Goal: Transaction & Acquisition: Book appointment/travel/reservation

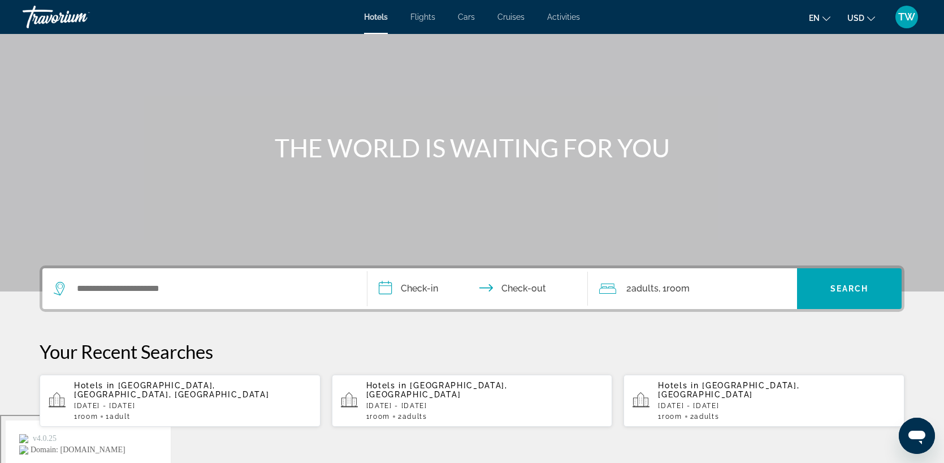
scroll to position [100, 0]
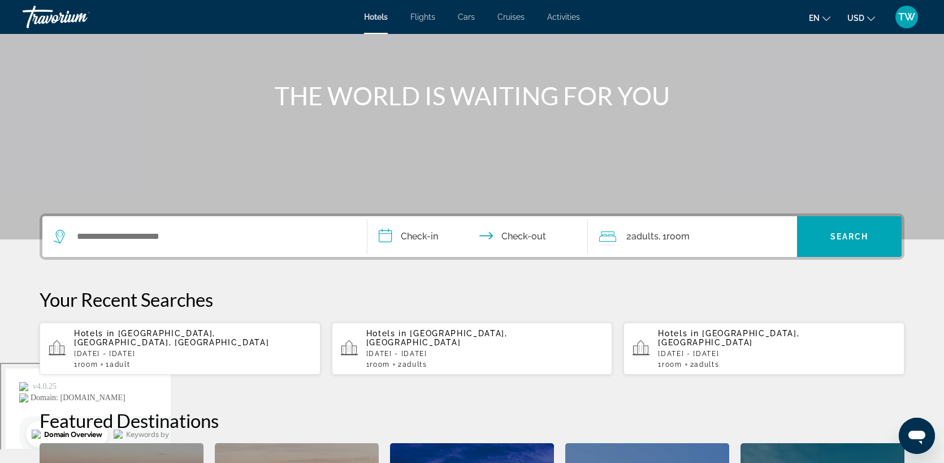
click at [173, 333] on span "Zanzibar Town, Zanzibar, Tanzania" at bounding box center [171, 338] width 195 height 18
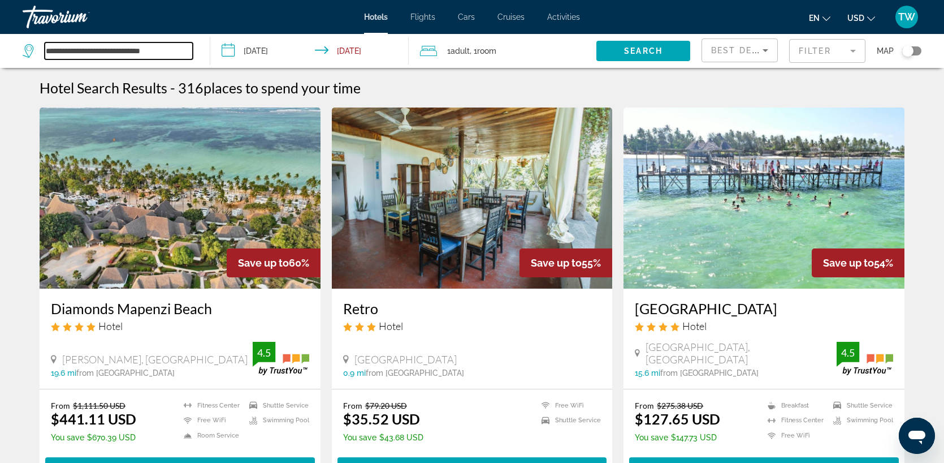
click at [116, 52] on input "**********" at bounding box center [119, 50] width 148 height 17
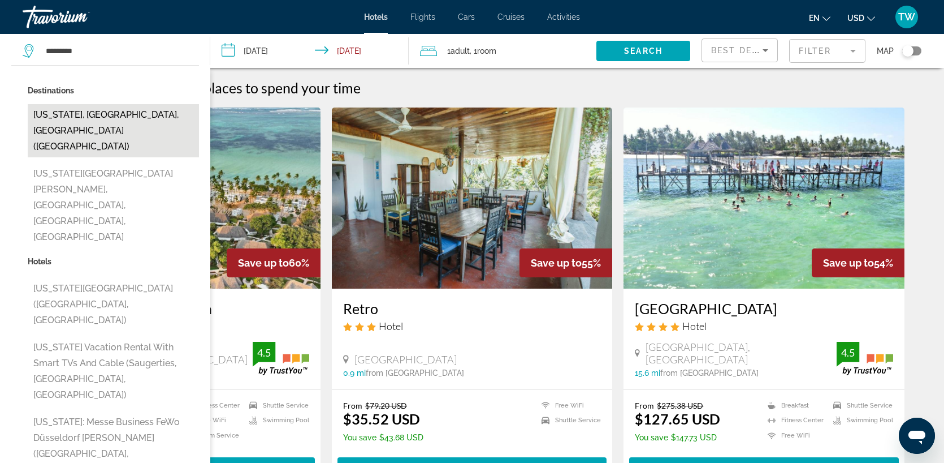
click at [78, 113] on button "New York, NY, United States (NYC)" at bounding box center [113, 130] width 171 height 53
type input "**********"
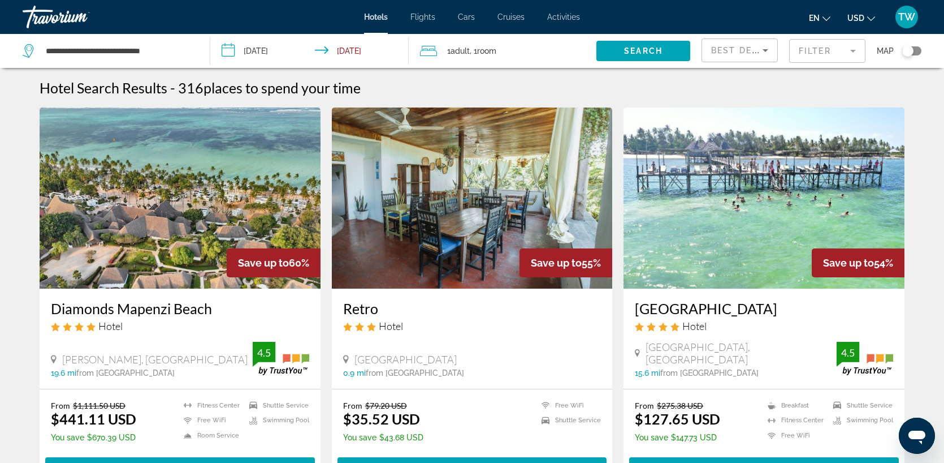
click at [267, 50] on input "**********" at bounding box center [312, 52] width 204 height 37
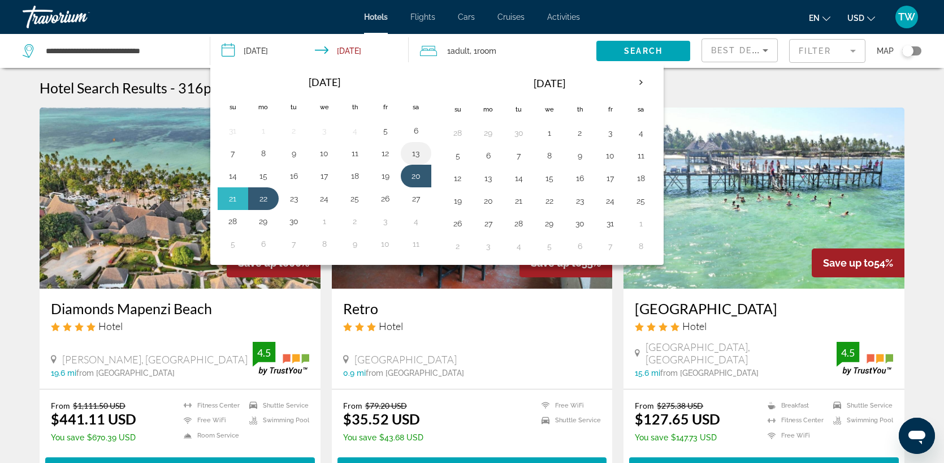
click at [412, 156] on button "13" at bounding box center [416, 153] width 18 height 16
click at [232, 179] on button "14" at bounding box center [233, 176] width 18 height 16
type input "**********"
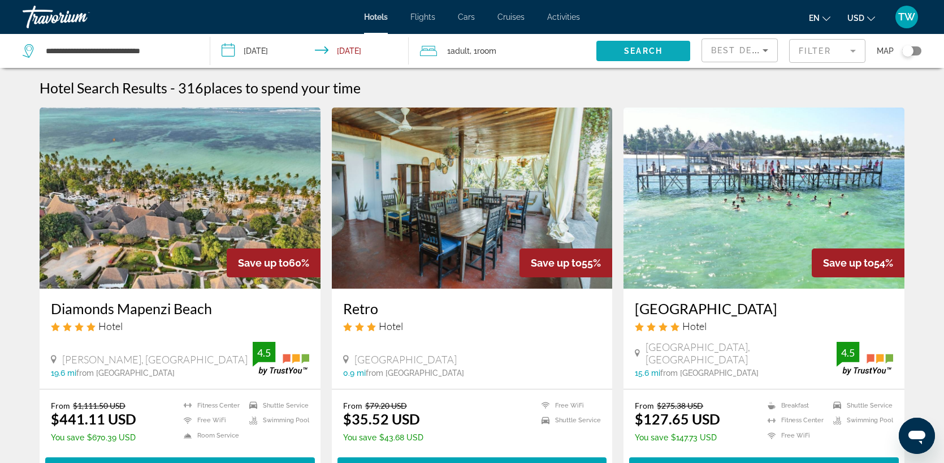
click at [641, 54] on span "Search" at bounding box center [643, 50] width 38 height 9
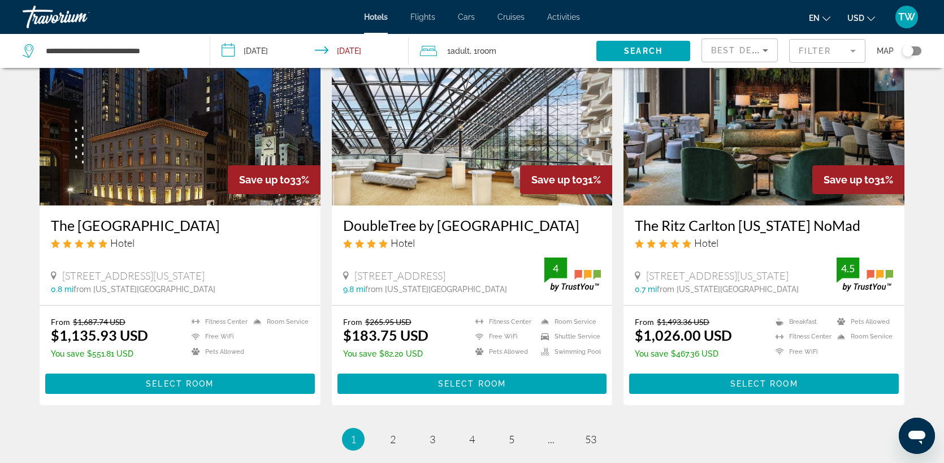
scroll to position [1344, 0]
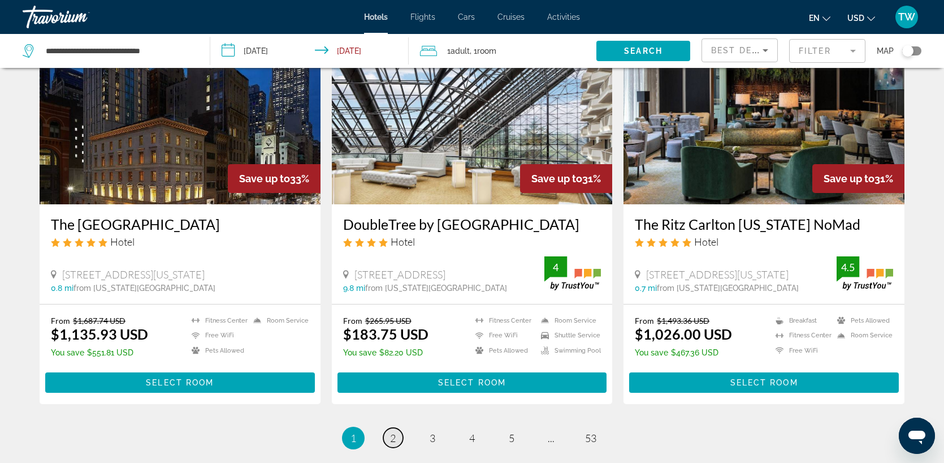
click at [393, 440] on span "2" at bounding box center [393, 437] width 6 height 12
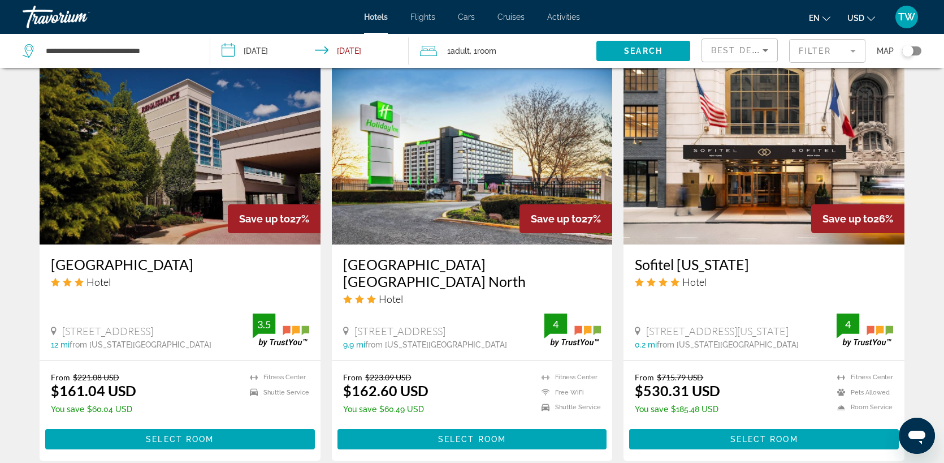
scroll to position [1361, 0]
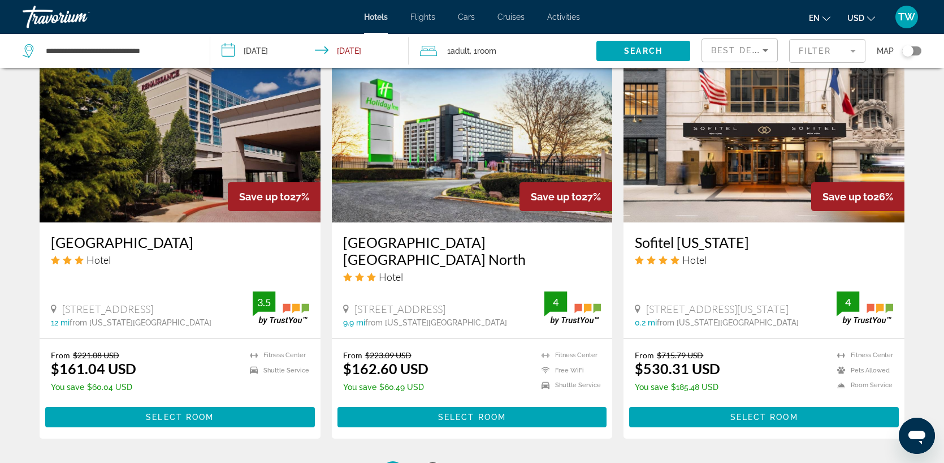
click at [431, 462] on span "3" at bounding box center [433, 472] width 6 height 12
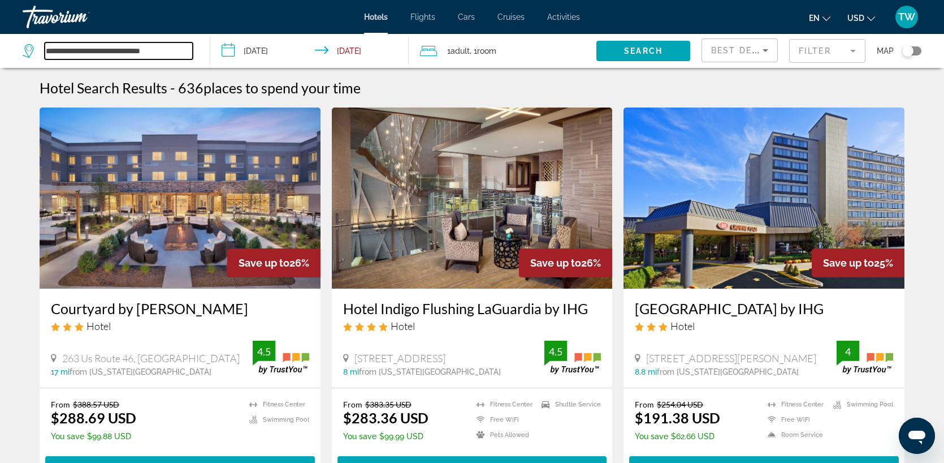
click at [121, 47] on input "**********" at bounding box center [119, 50] width 148 height 17
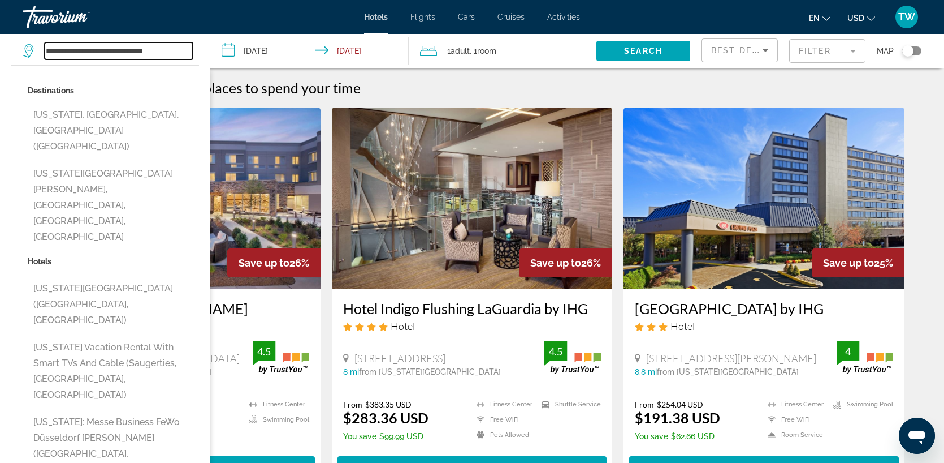
click at [121, 47] on input "**********" at bounding box center [119, 50] width 148 height 17
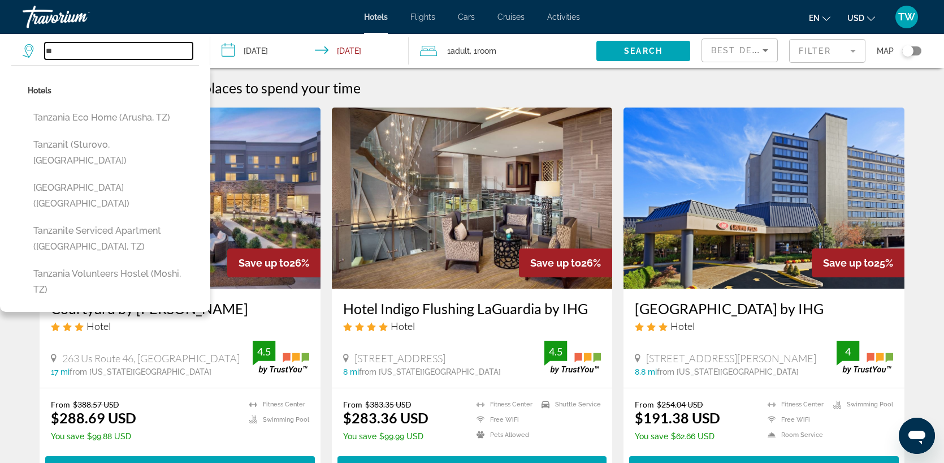
type input "*"
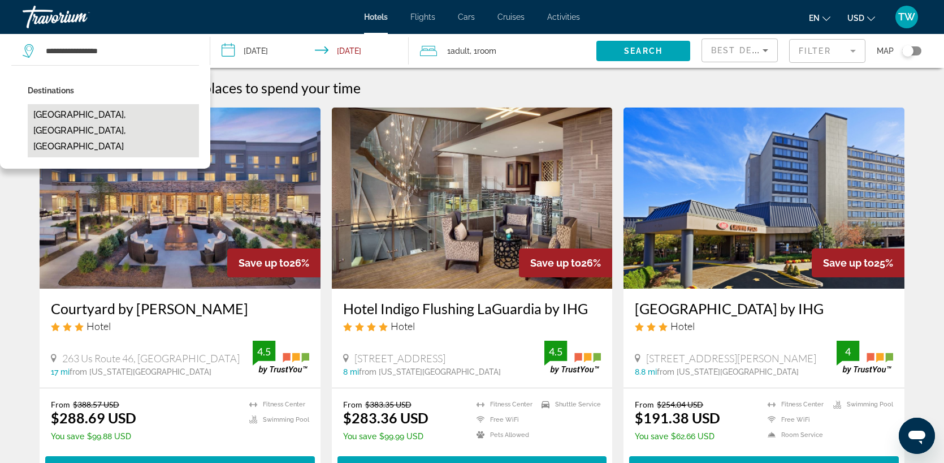
click at [137, 118] on button "Zanzibar Town, Zanzibar, Tanzania" at bounding box center [113, 130] width 171 height 53
type input "**********"
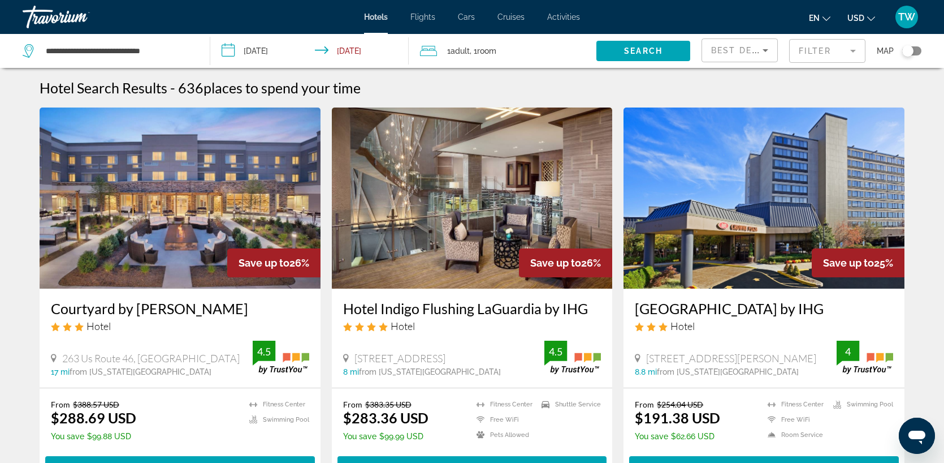
click at [279, 44] on input "**********" at bounding box center [312, 52] width 204 height 37
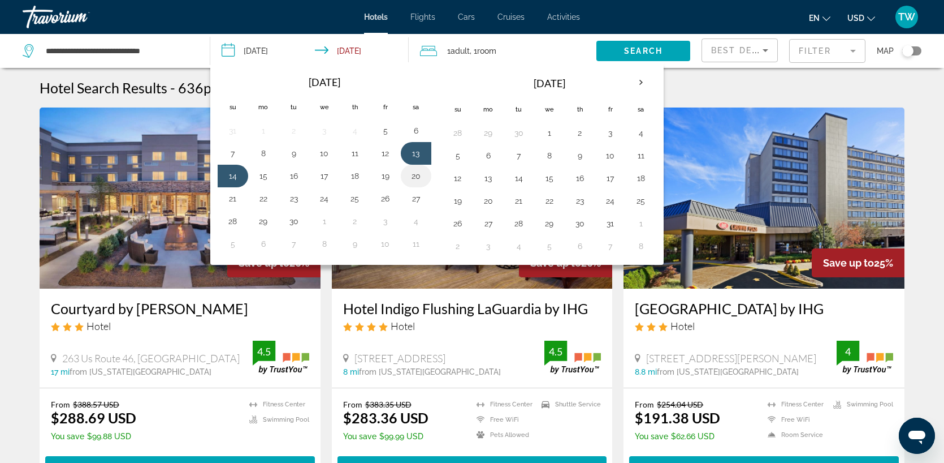
click at [410, 174] on button "20" at bounding box center [416, 176] width 18 height 16
click at [262, 202] on button "22" at bounding box center [263, 199] width 18 height 16
type input "**********"
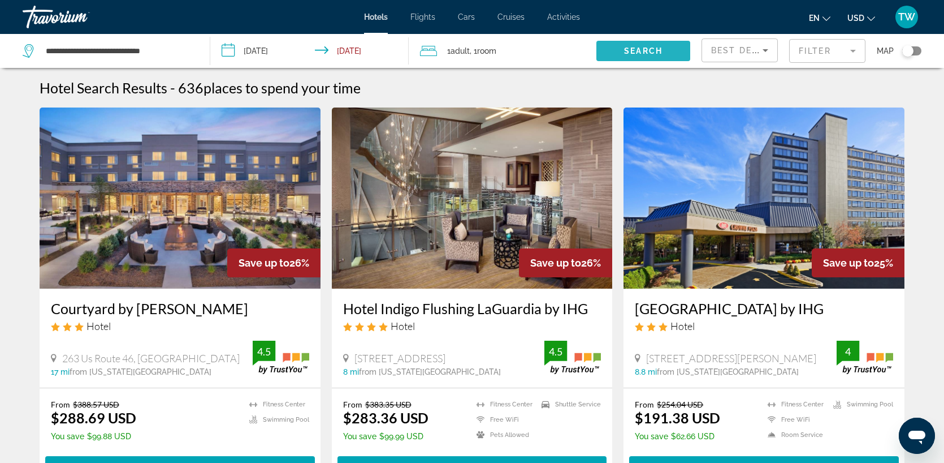
click at [658, 49] on span "Search" at bounding box center [643, 50] width 38 height 9
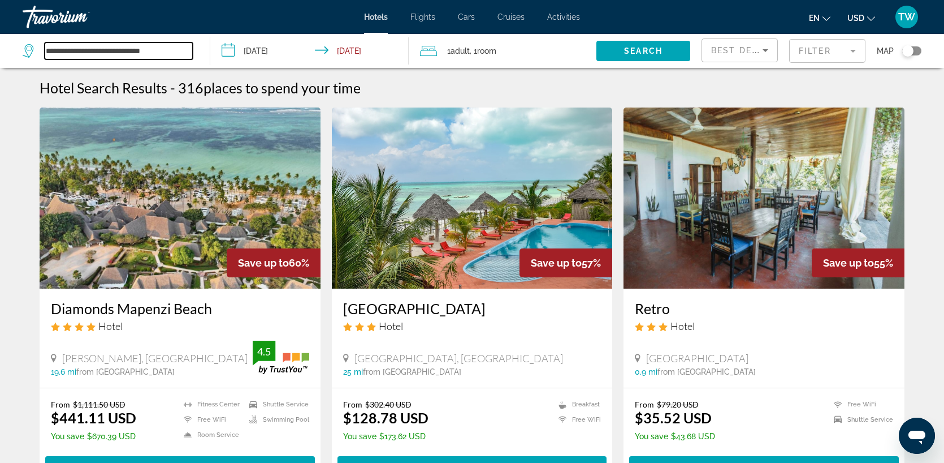
click at [161, 53] on input "**********" at bounding box center [119, 50] width 148 height 17
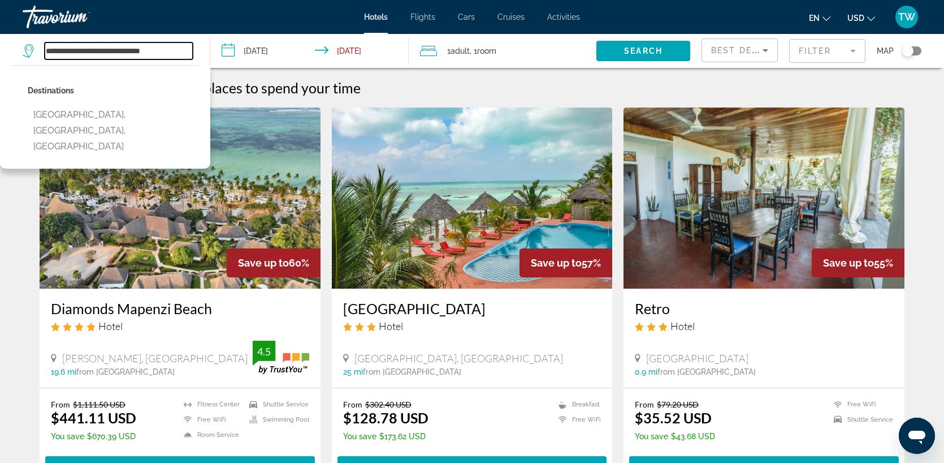
click at [161, 53] on input "**********" at bounding box center [119, 50] width 148 height 17
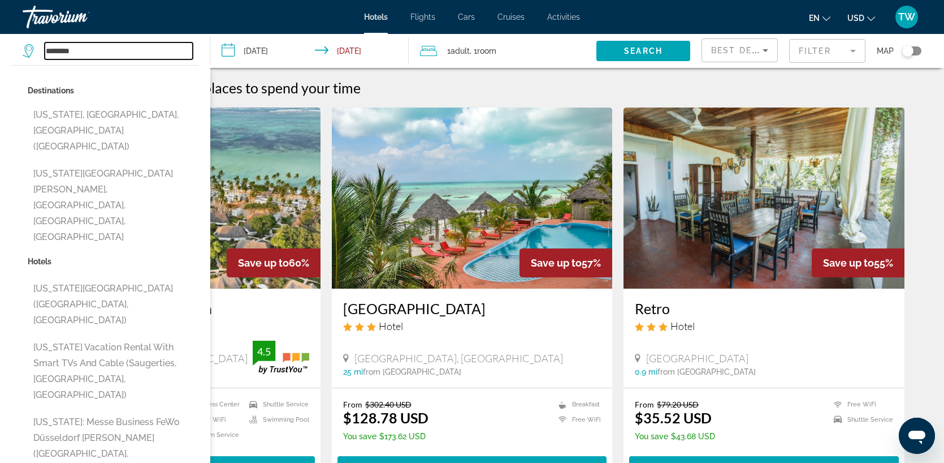
type input "********"
click at [262, 51] on input "**********" at bounding box center [312, 52] width 204 height 37
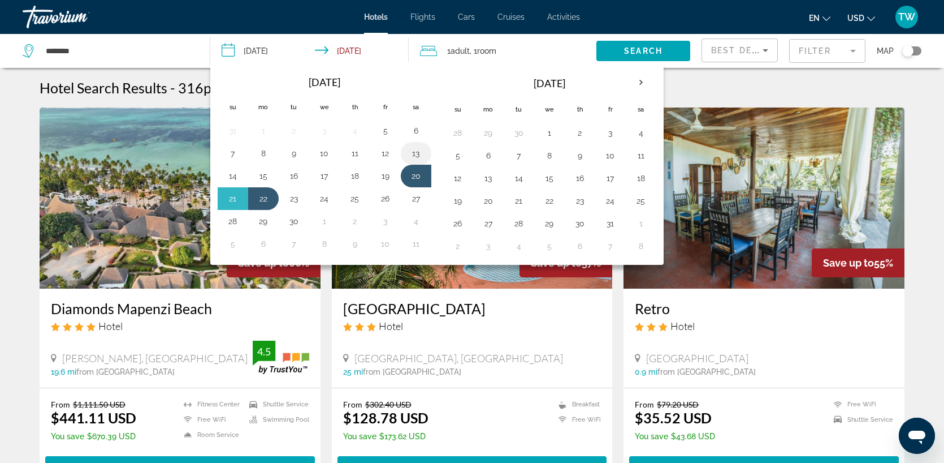
click at [415, 151] on button "13" at bounding box center [416, 153] width 18 height 16
click at [237, 175] on button "14" at bounding box center [233, 176] width 18 height 16
type input "**********"
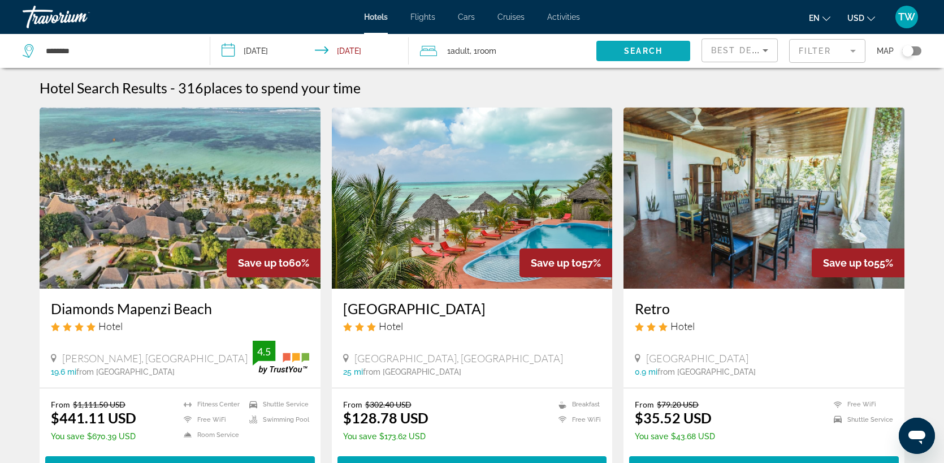
click at [659, 53] on span "Search" at bounding box center [643, 50] width 38 height 9
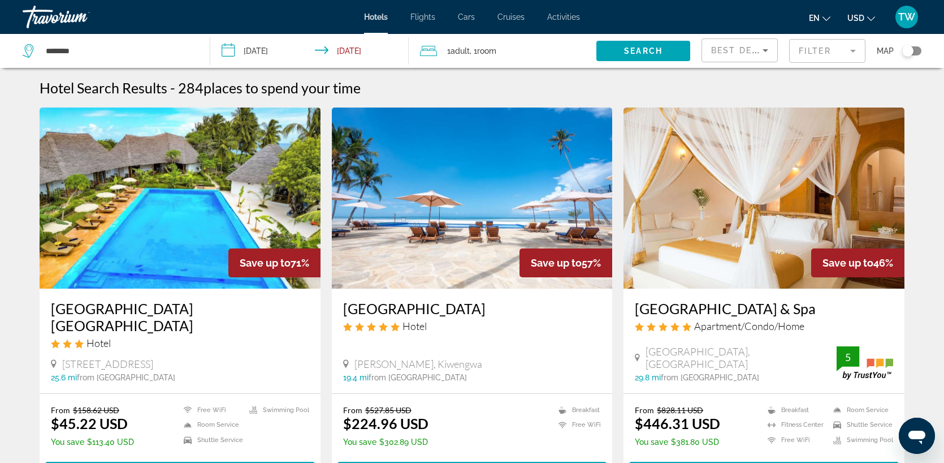
click at [849, 53] on mat-form-field "Filter" at bounding box center [827, 51] width 76 height 24
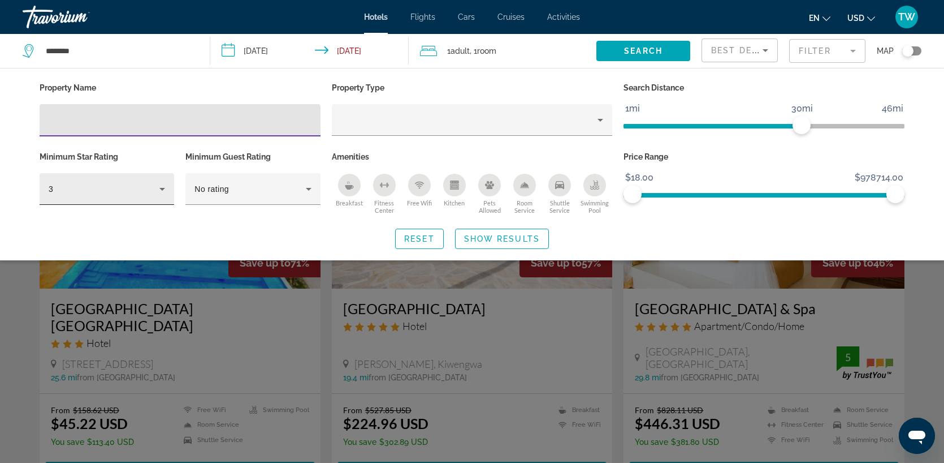
click at [162, 188] on icon "Hotel Filters" at bounding box center [162, 189] width 6 height 3
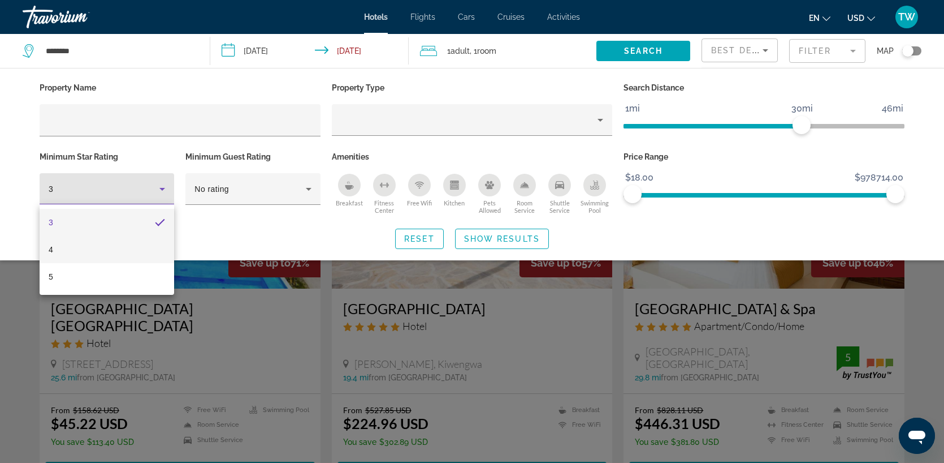
click at [111, 244] on mat-option "4" at bounding box center [107, 249] width 135 height 27
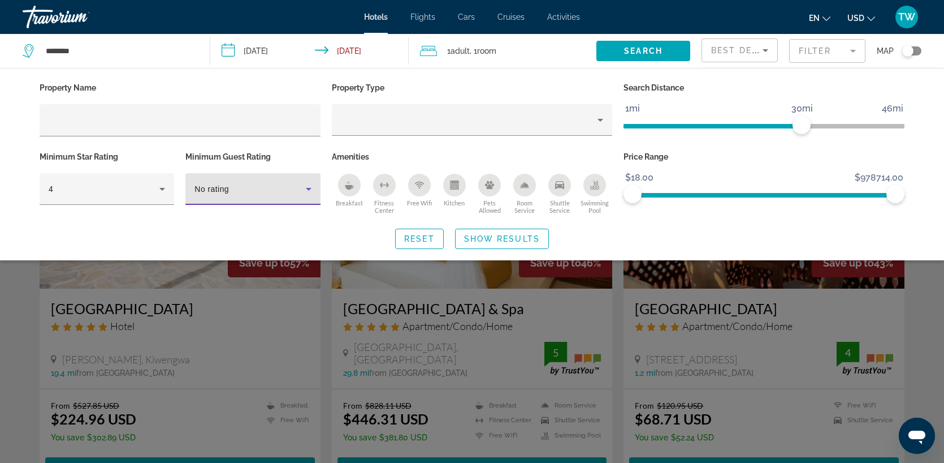
click at [305, 192] on icon "Hotel Filters" at bounding box center [309, 189] width 14 height 14
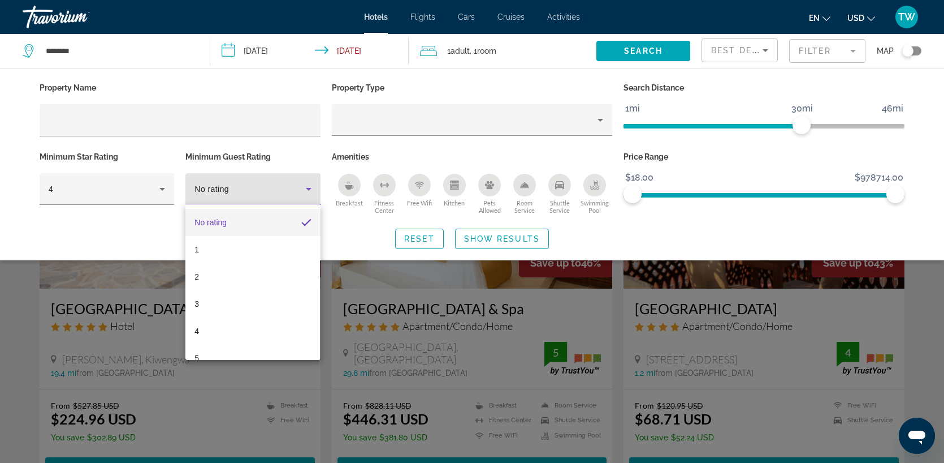
drag, startPoint x: 896, startPoint y: 192, endPoint x: 809, endPoint y: 196, distance: 87.2
click at [809, 196] on div at bounding box center [472, 231] width 944 height 463
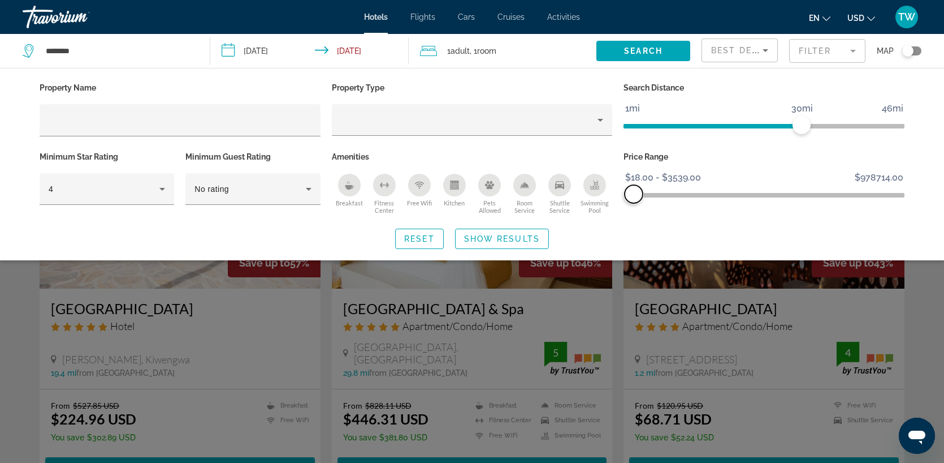
drag, startPoint x: 896, startPoint y: 190, endPoint x: 634, endPoint y: 215, distance: 263.0
click at [634, 215] on div "Price Range $18.00 $978714.00 $18.00 $3539.00 $18.00 - $3539.00" at bounding box center [764, 183] width 292 height 68
click at [524, 240] on span "Show Results" at bounding box center [502, 238] width 76 height 9
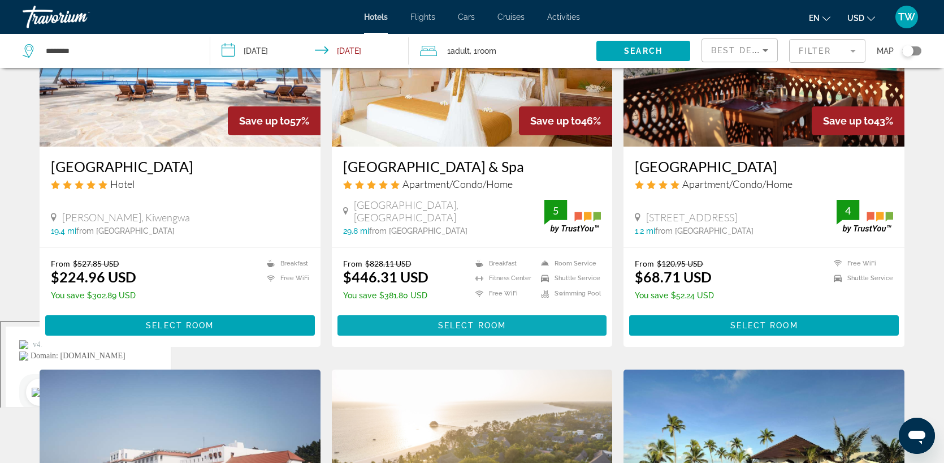
scroll to position [59, 0]
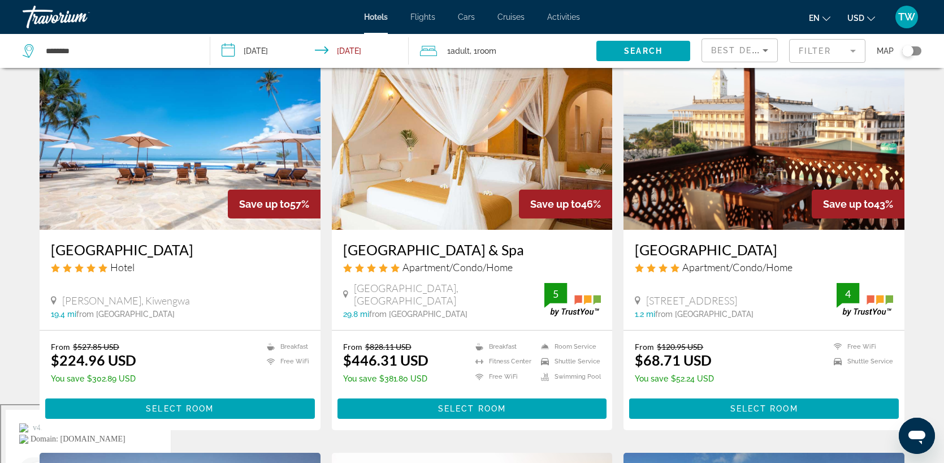
click at [495, 213] on img "Main content" at bounding box center [472, 139] width 281 height 181
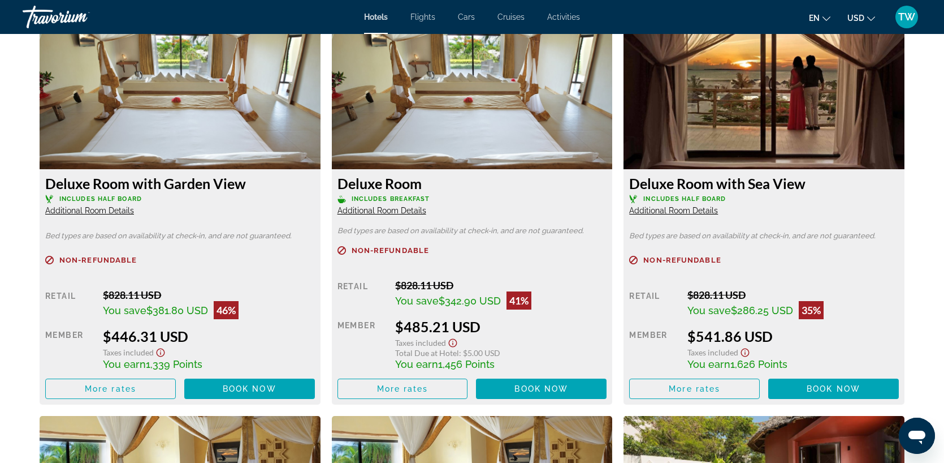
scroll to position [1574, 0]
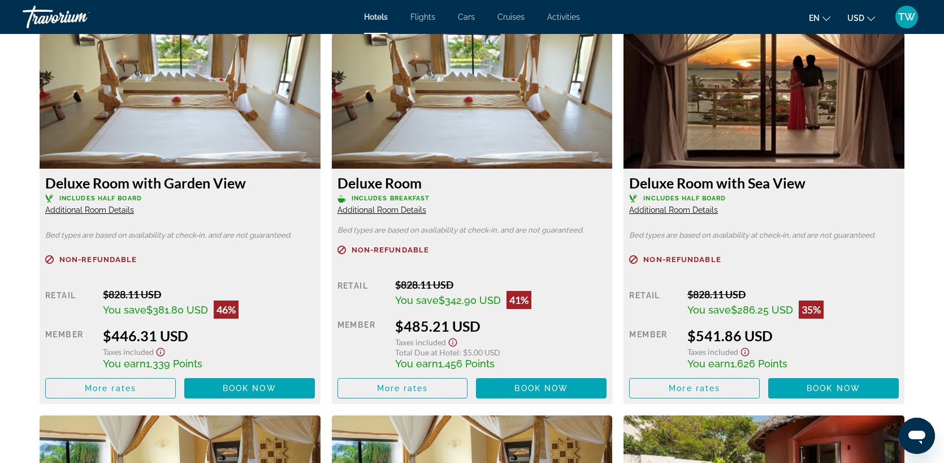
click at [394, 212] on span "Additional Room Details" at bounding box center [382, 209] width 89 height 9
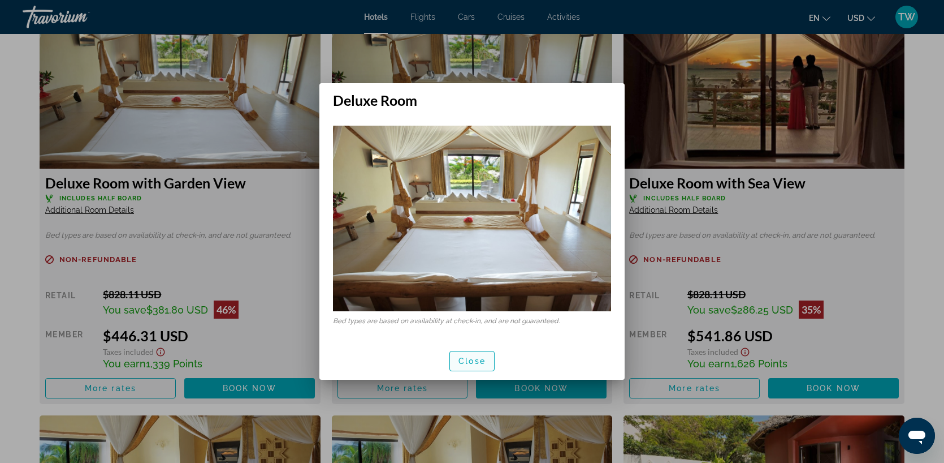
click at [479, 363] on span "Close" at bounding box center [472, 360] width 27 height 9
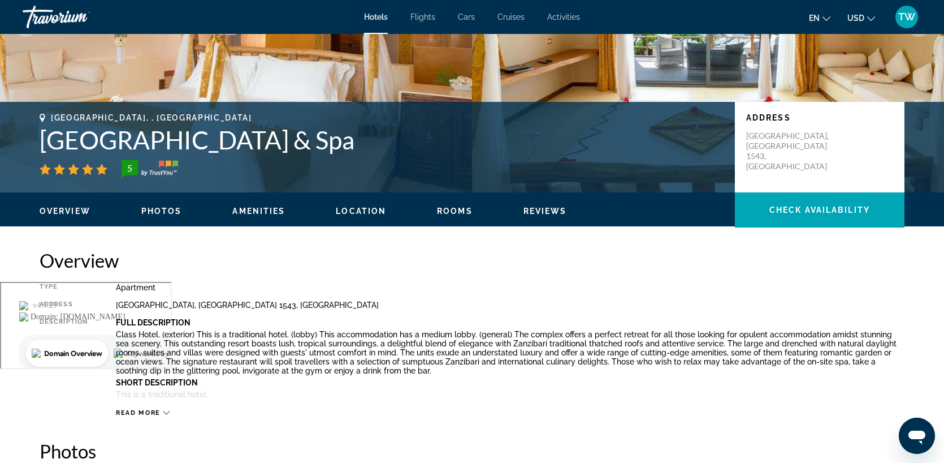
scroll to position [148, 0]
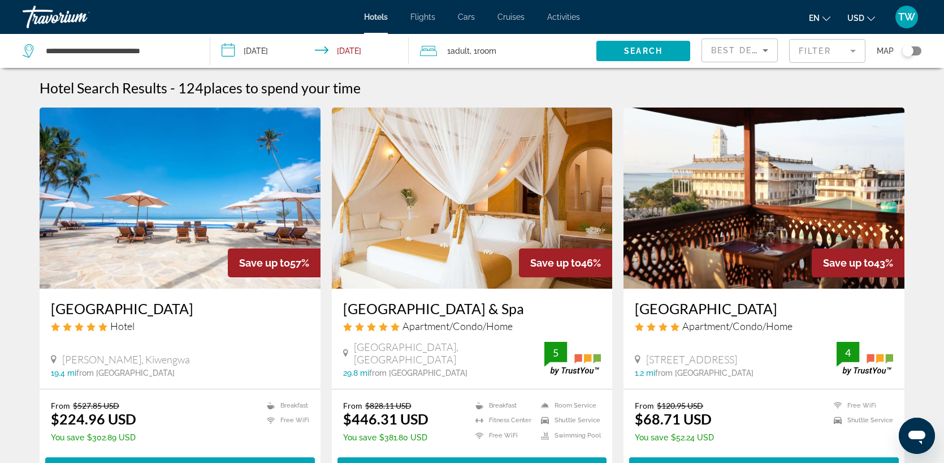
click at [139, 61] on div "**********" at bounding box center [111, 51] width 176 height 34
click at [141, 47] on input "**********" at bounding box center [119, 50] width 148 height 17
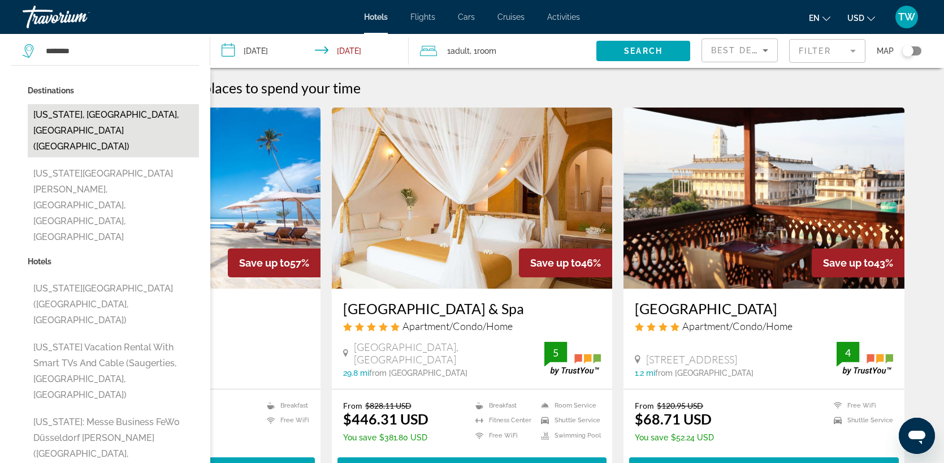
click at [102, 105] on button "New York, NY, United States (NYC)" at bounding box center [113, 130] width 171 height 53
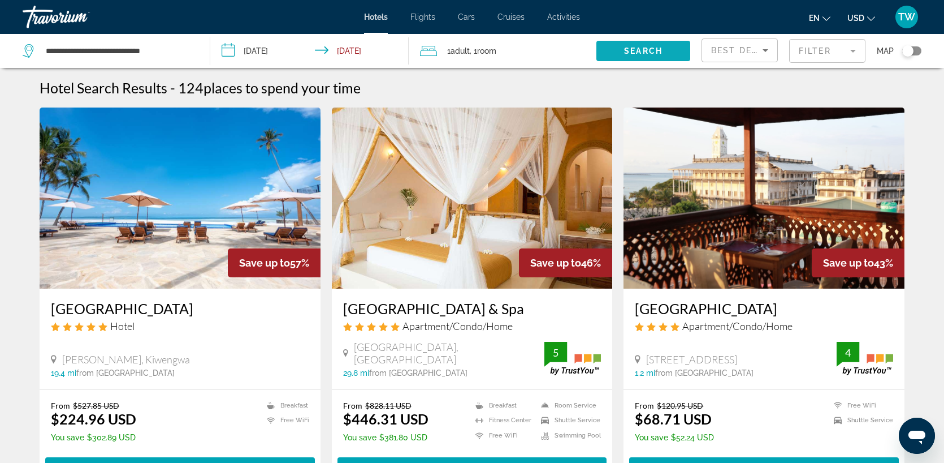
click at [628, 48] on span "Search" at bounding box center [643, 50] width 38 height 9
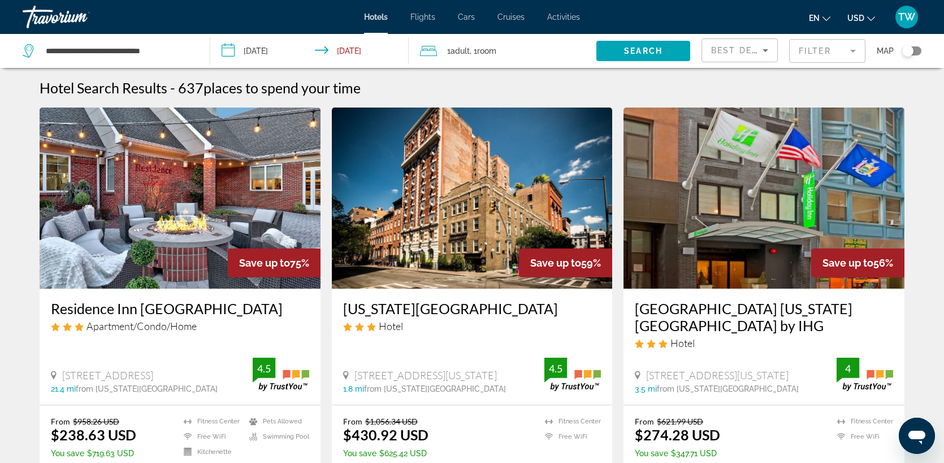
click at [768, 51] on icon "Sort by" at bounding box center [766, 51] width 14 height 14
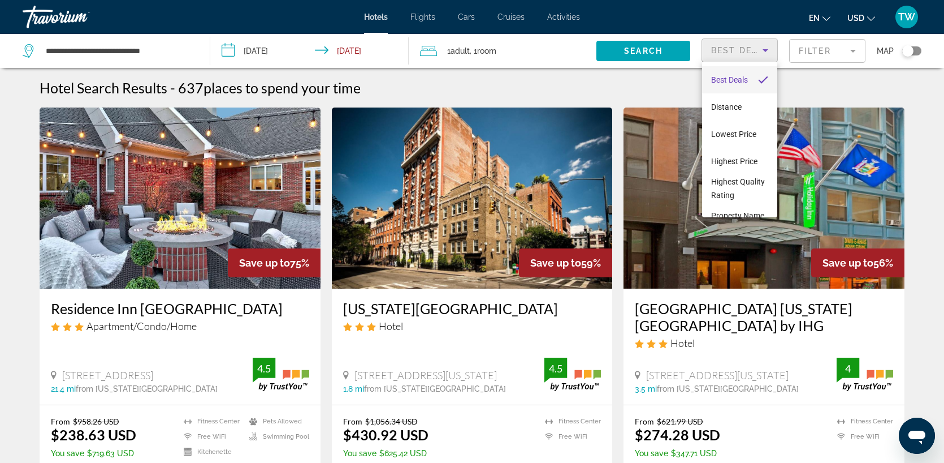
click at [848, 49] on div at bounding box center [472, 231] width 944 height 463
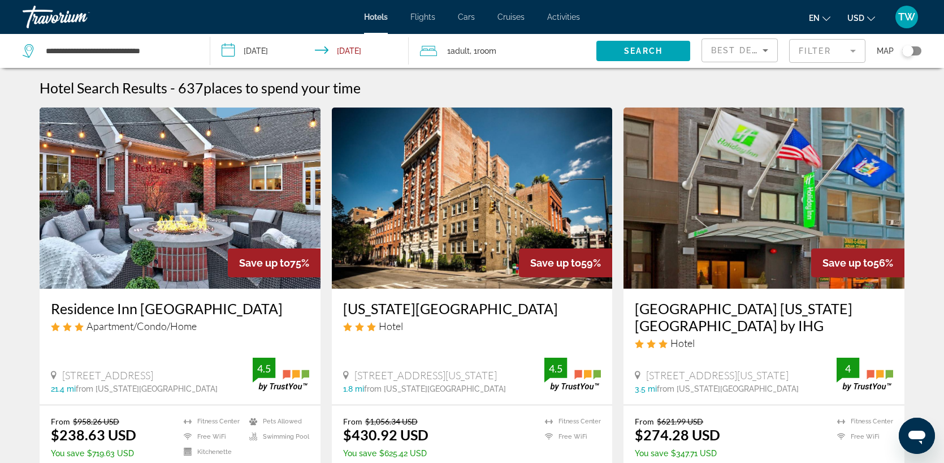
click at [853, 49] on mat-form-field "Filter" at bounding box center [827, 51] width 76 height 24
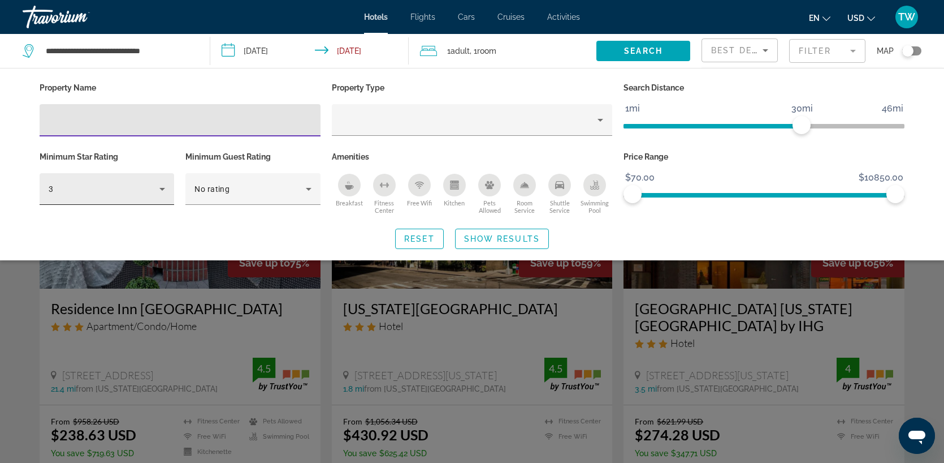
click at [170, 184] on div "3" at bounding box center [107, 189] width 135 height 32
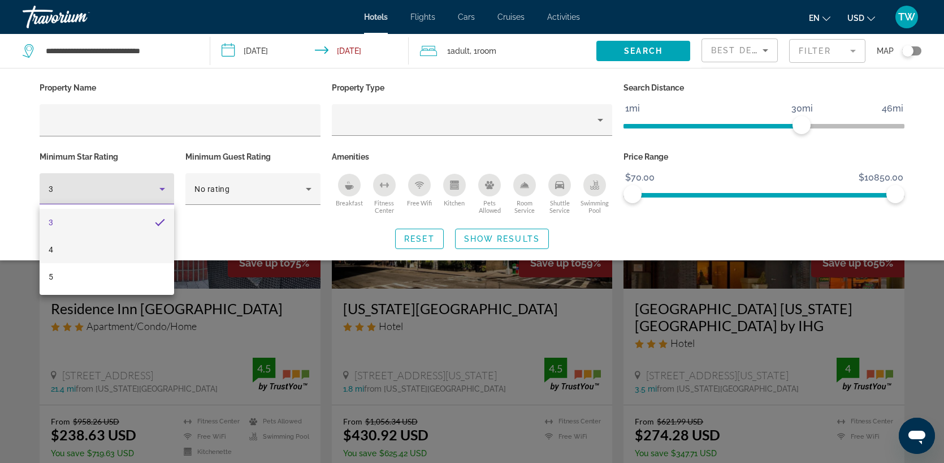
click at [76, 249] on mat-option "4" at bounding box center [107, 249] width 135 height 27
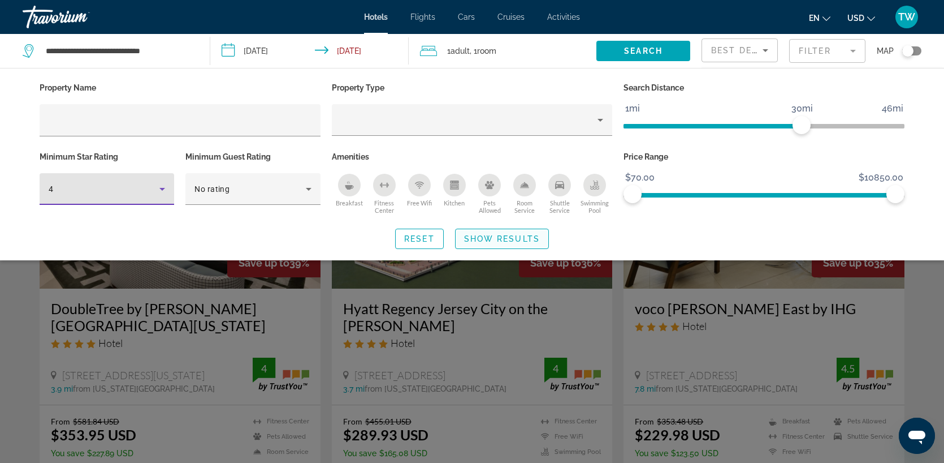
click at [497, 240] on span "Show Results" at bounding box center [502, 238] width 76 height 9
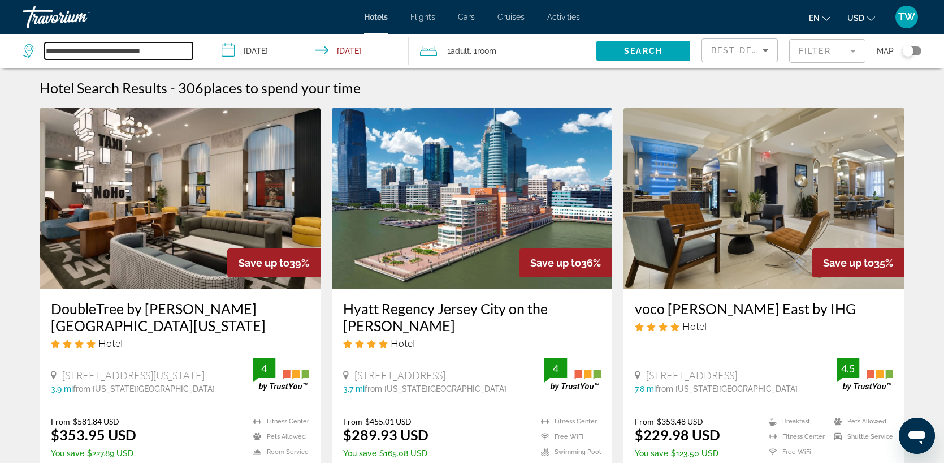
click at [162, 50] on input "**********" at bounding box center [119, 50] width 148 height 17
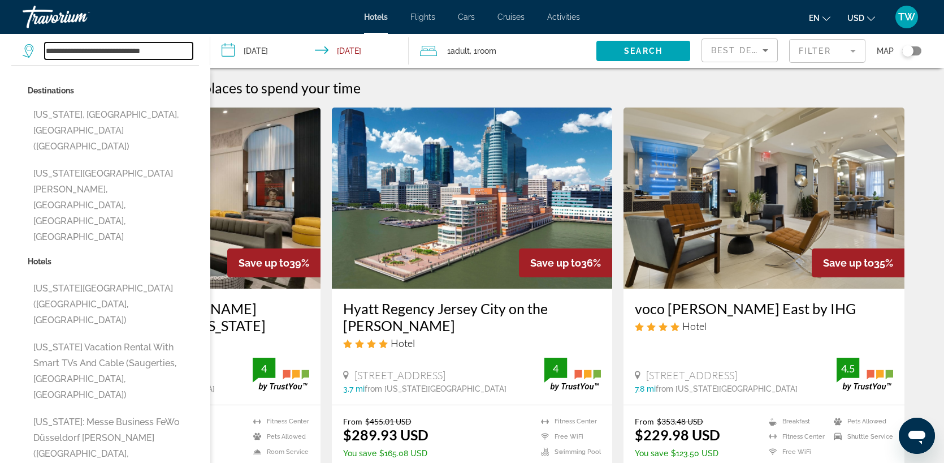
click at [156, 53] on input "**********" at bounding box center [119, 50] width 148 height 17
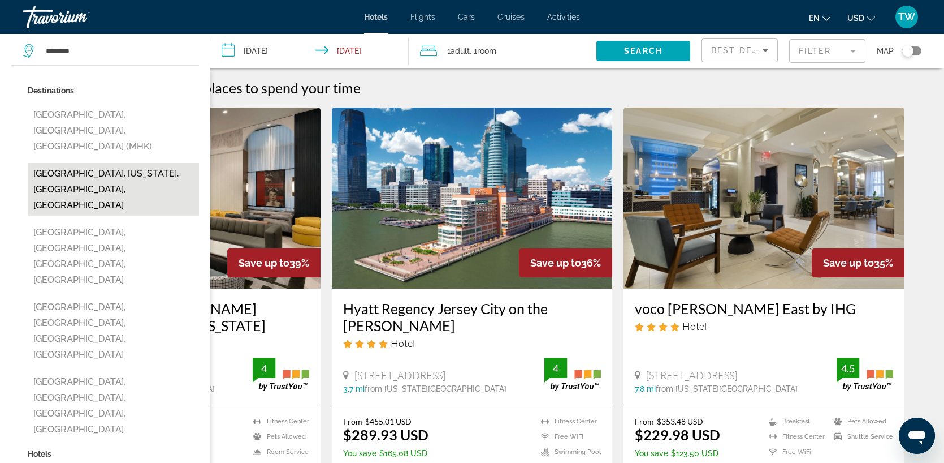
click at [116, 163] on button "Manhattan, New York, NY, United States" at bounding box center [113, 189] width 171 height 53
type input "**********"
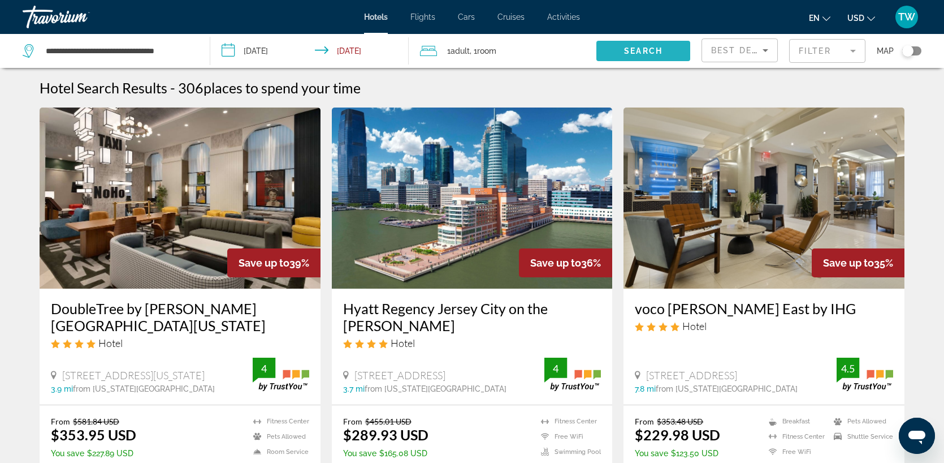
click at [660, 49] on span "Search" at bounding box center [643, 50] width 38 height 9
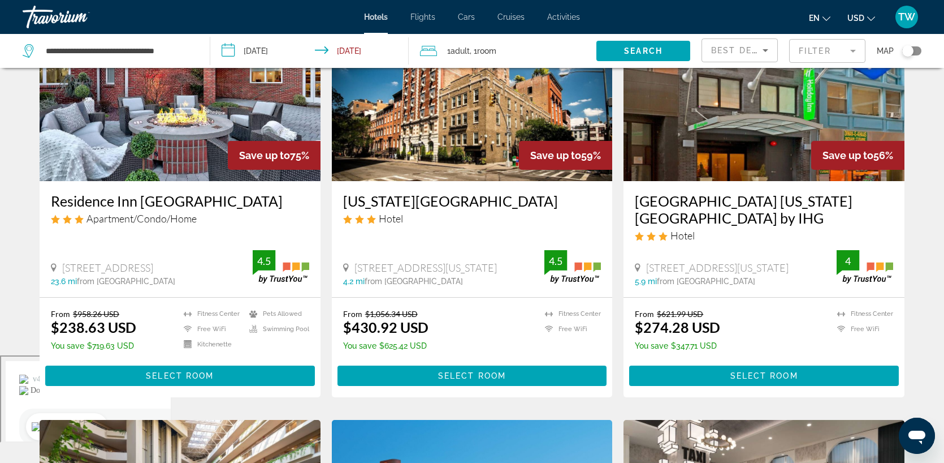
scroll to position [113, 0]
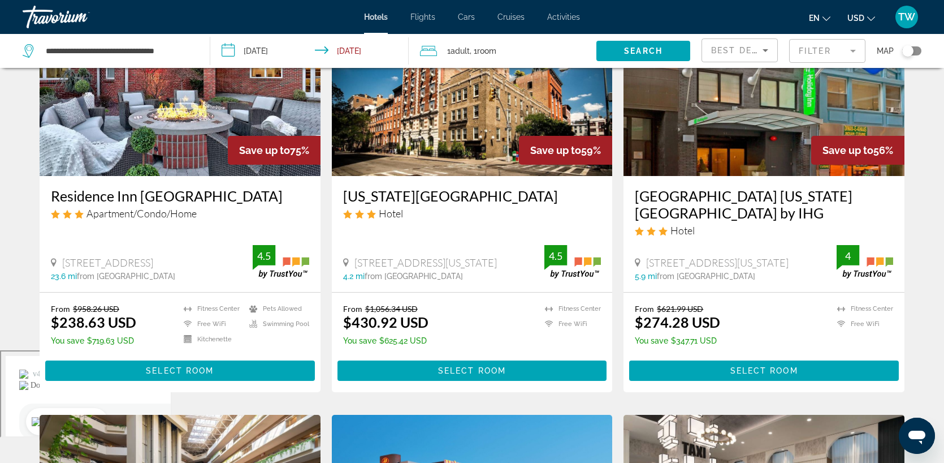
click at [763, 51] on icon "Sort by" at bounding box center [766, 51] width 14 height 14
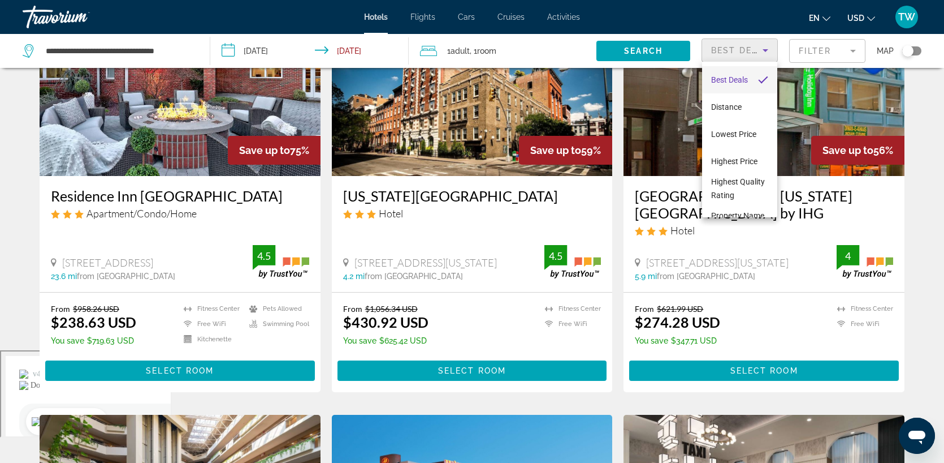
click at [823, 57] on div at bounding box center [472, 231] width 944 height 463
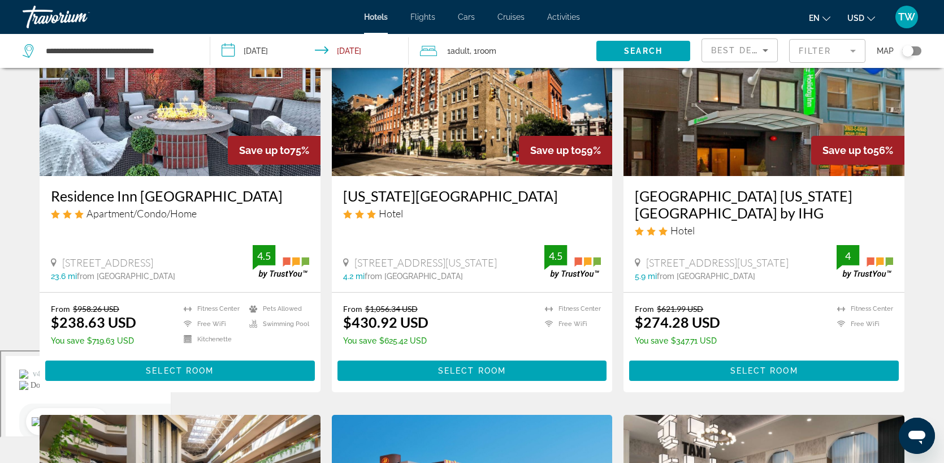
click at [823, 51] on mat-form-field "Filter" at bounding box center [827, 51] width 76 height 24
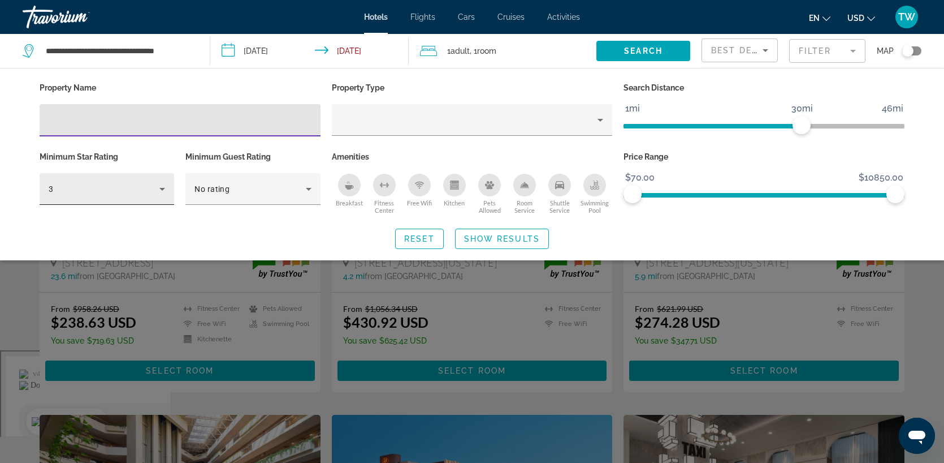
click at [163, 188] on icon "Hotel Filters" at bounding box center [162, 189] width 6 height 3
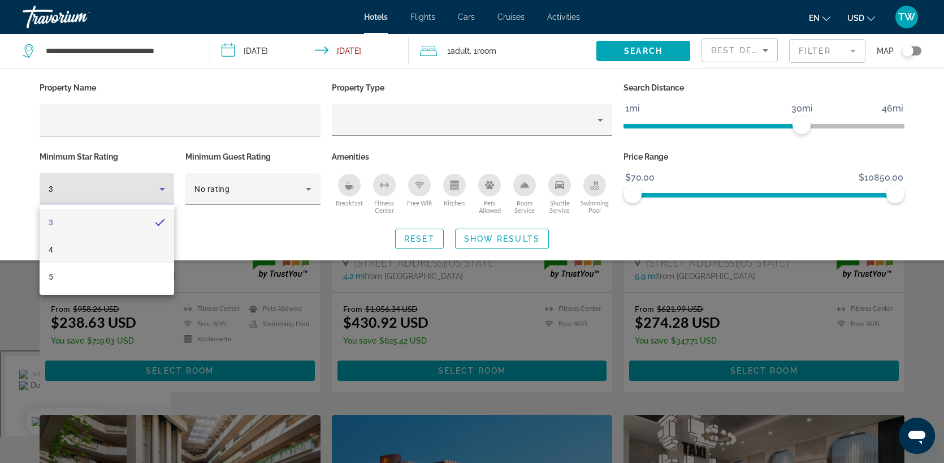
click at [66, 256] on mat-option "4" at bounding box center [107, 249] width 135 height 27
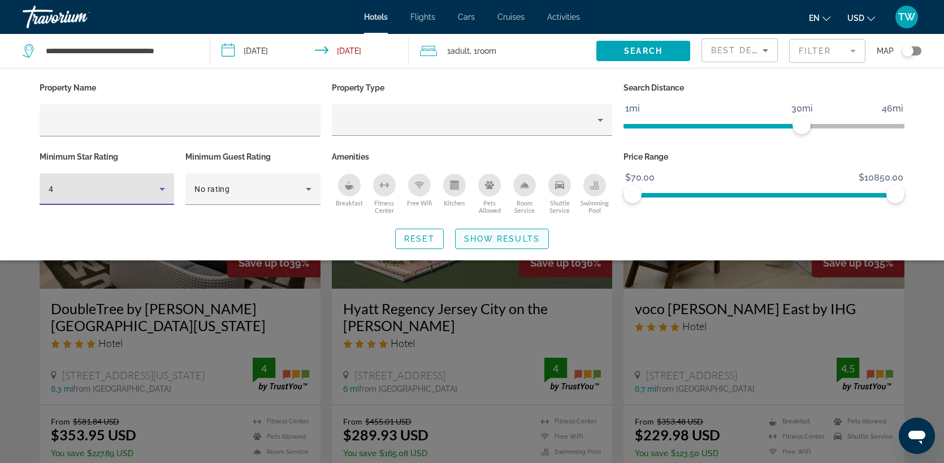
click at [498, 249] on span "Search widget" at bounding box center [502, 238] width 93 height 27
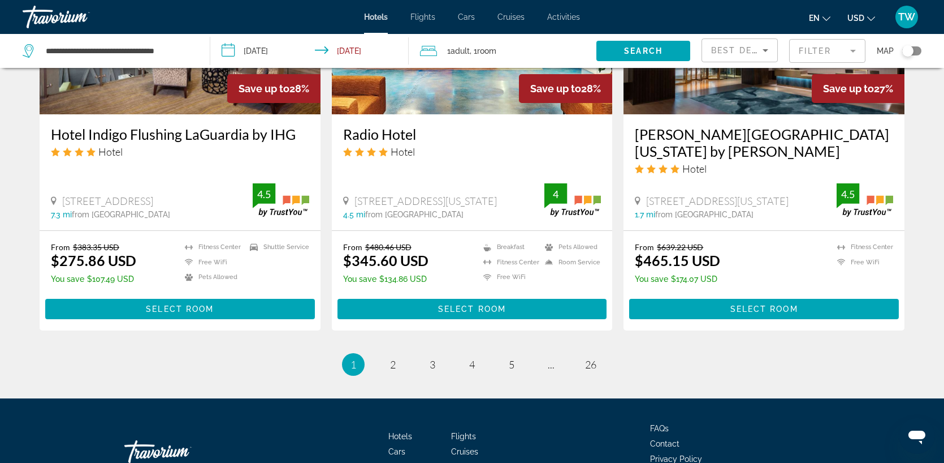
scroll to position [1440, 0]
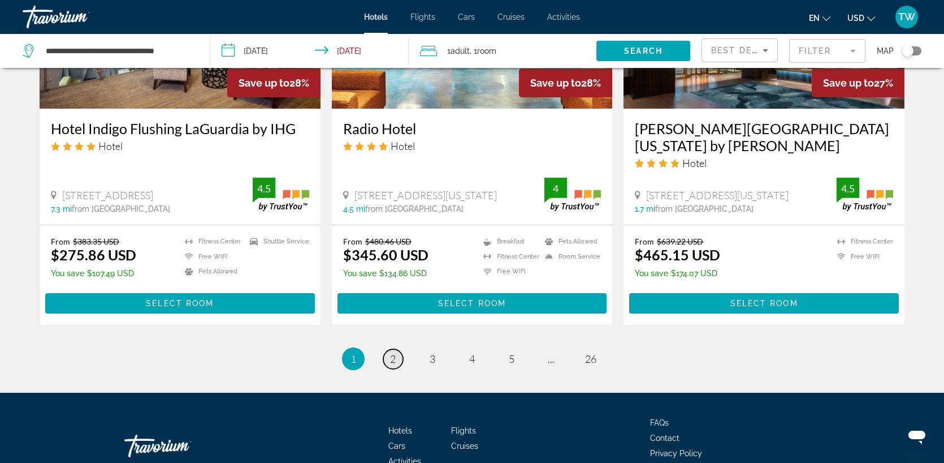
click at [396, 357] on link "page 2" at bounding box center [393, 359] width 20 height 20
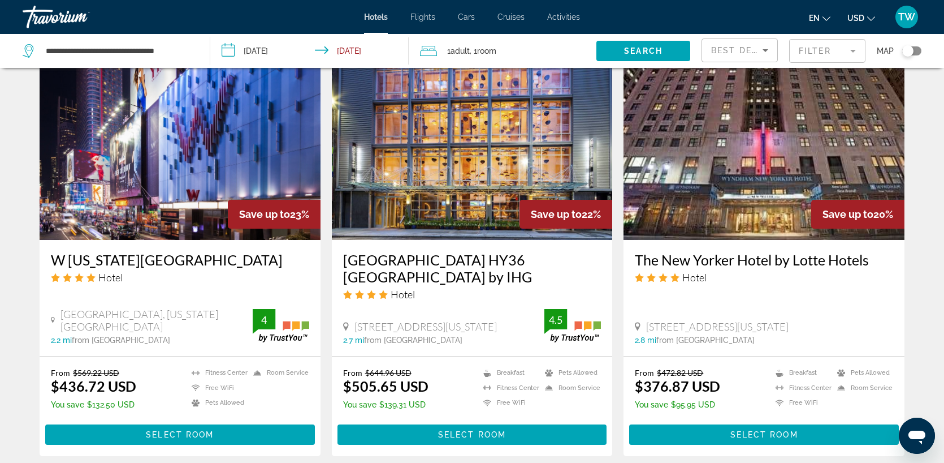
scroll to position [870, 0]
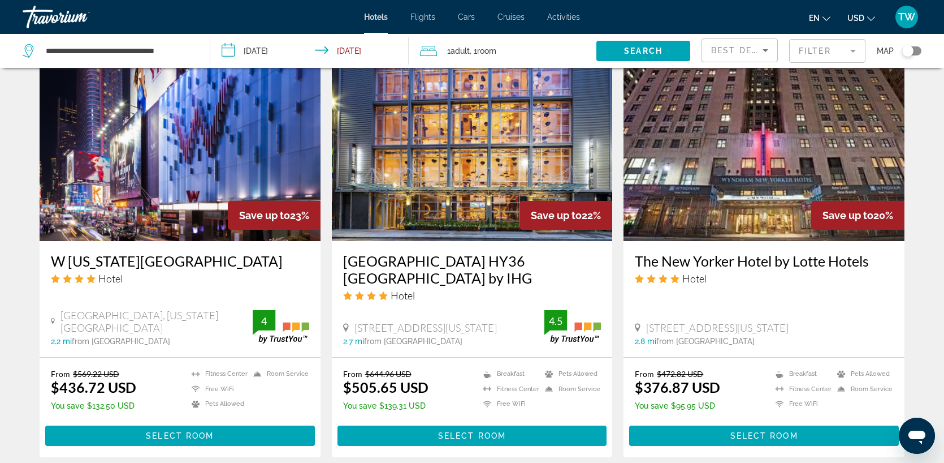
click at [208, 167] on img "Main content" at bounding box center [180, 150] width 281 height 181
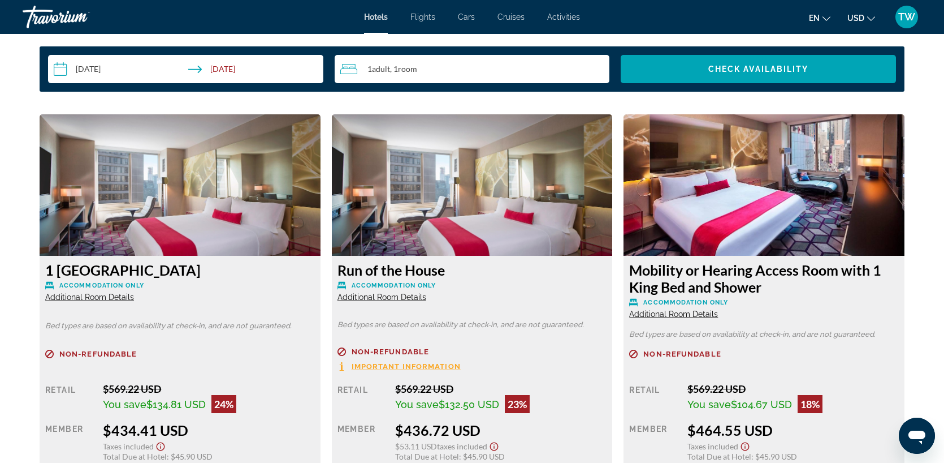
scroll to position [1410, 0]
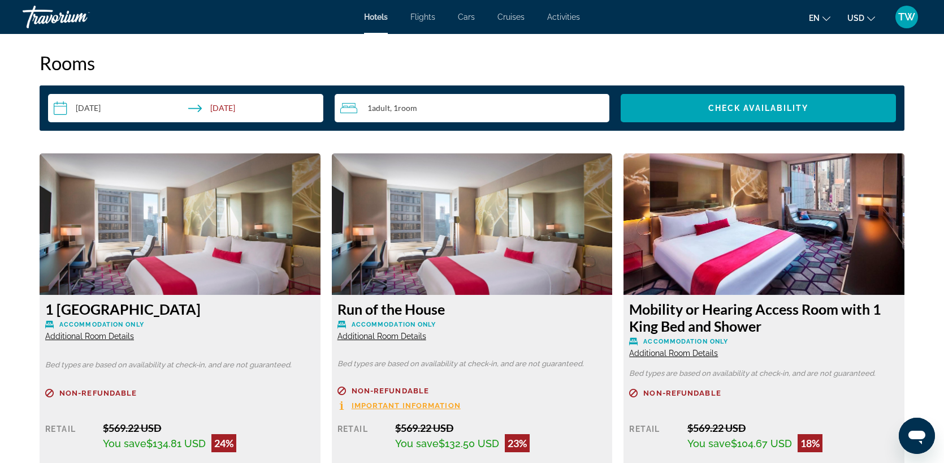
click at [115, 337] on span "Additional Room Details" at bounding box center [89, 335] width 89 height 9
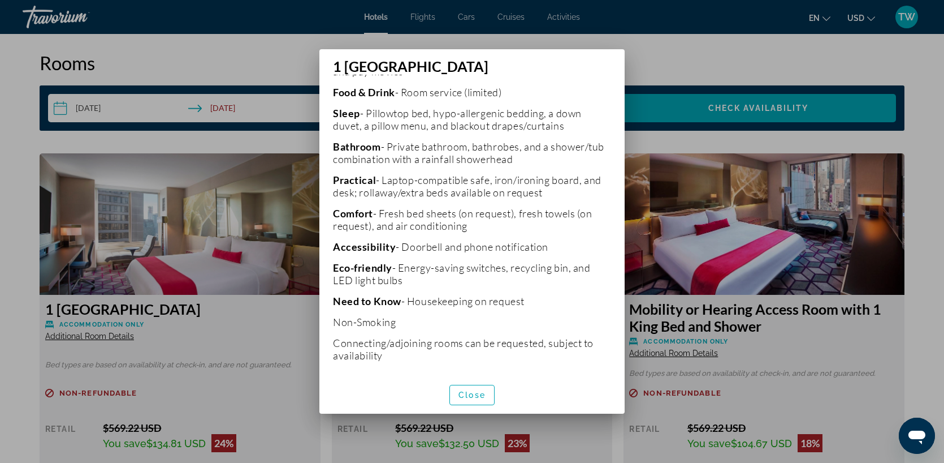
scroll to position [325, 0]
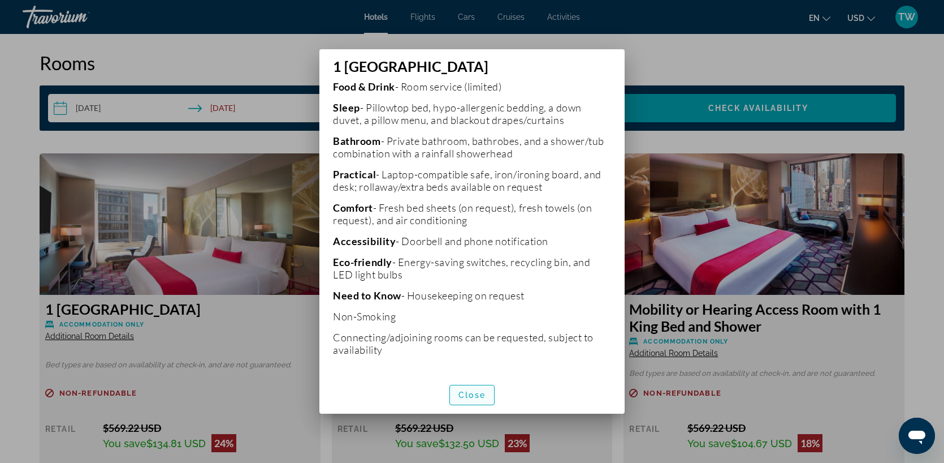
click at [479, 392] on span "Close" at bounding box center [472, 394] width 27 height 9
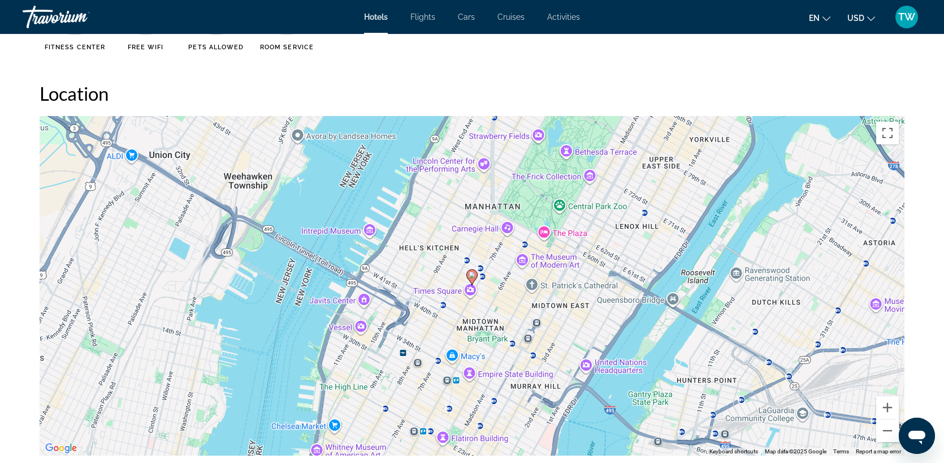
scroll to position [983, 0]
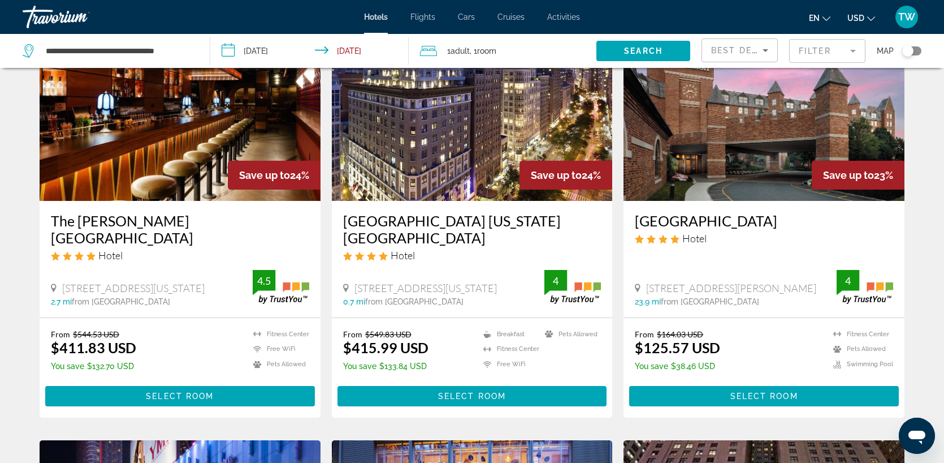
scroll to position [459, 0]
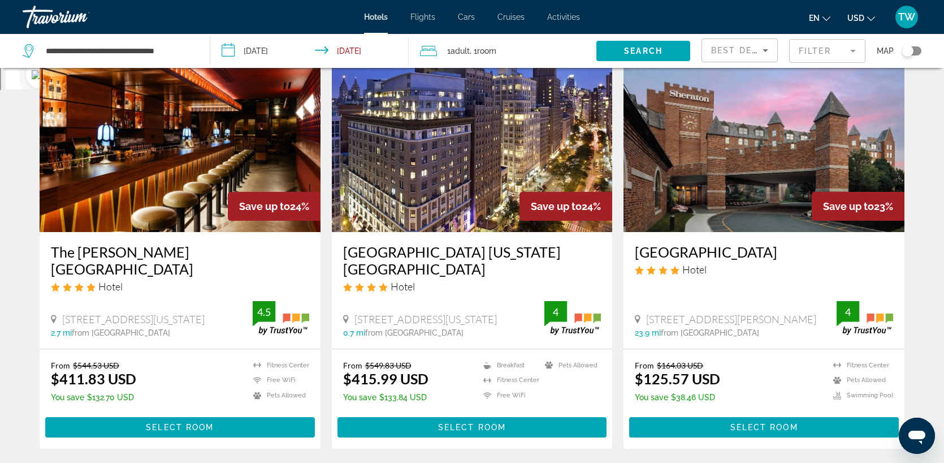
click at [214, 183] on img "Main content" at bounding box center [180, 141] width 281 height 181
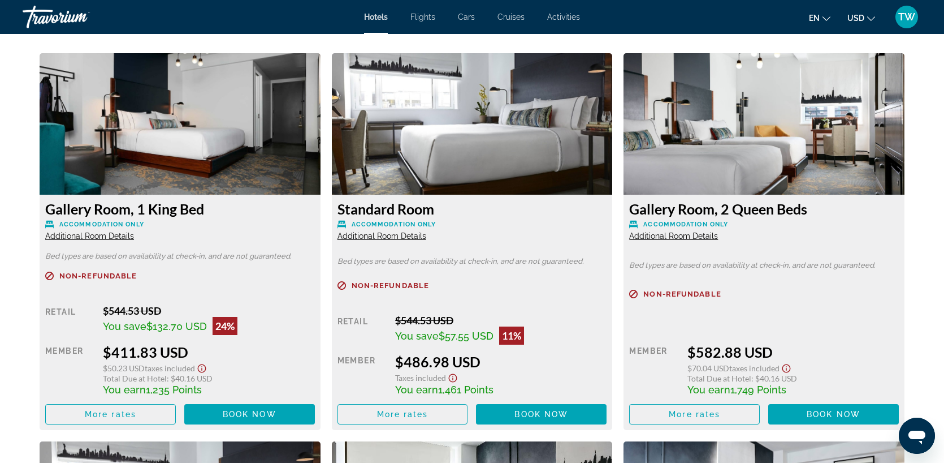
scroll to position [1548, 0]
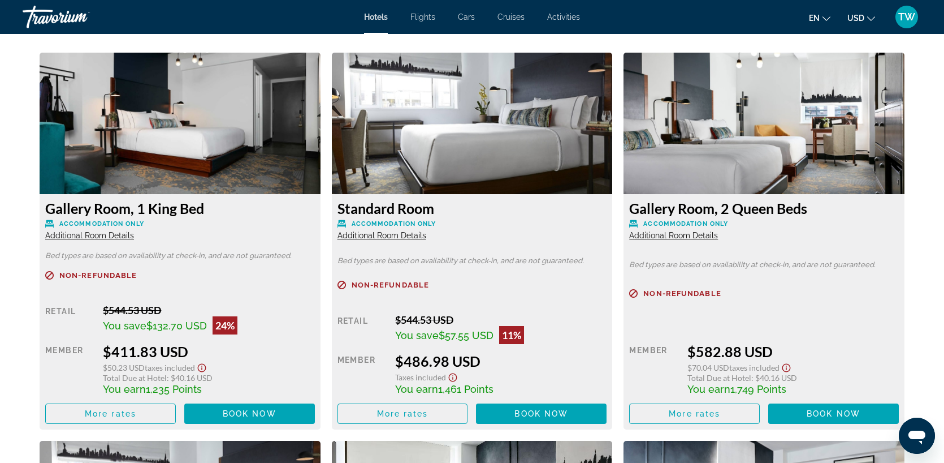
click at [118, 236] on span "Additional Room Details" at bounding box center [89, 235] width 89 height 9
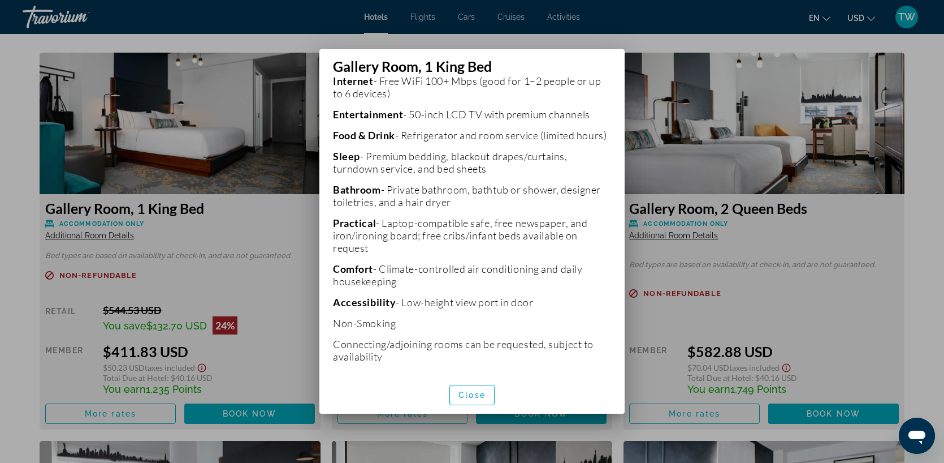
scroll to position [282, 0]
click at [468, 395] on span "Close" at bounding box center [472, 394] width 27 height 9
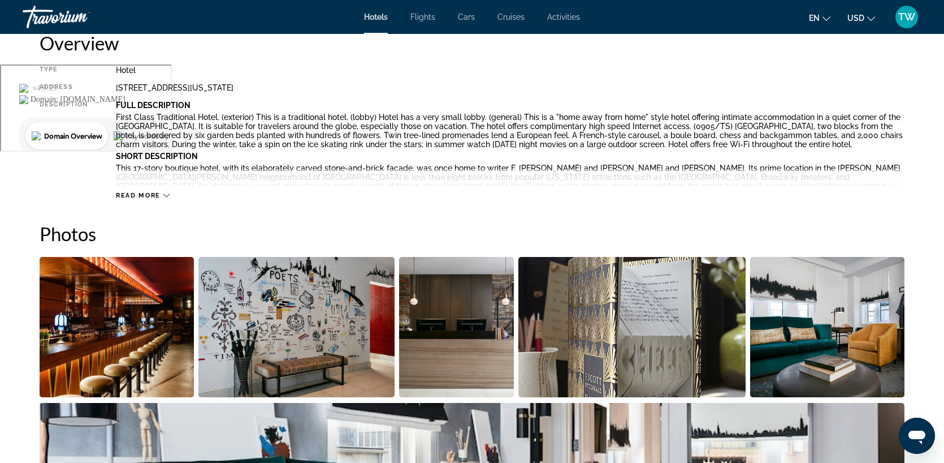
scroll to position [397, 0]
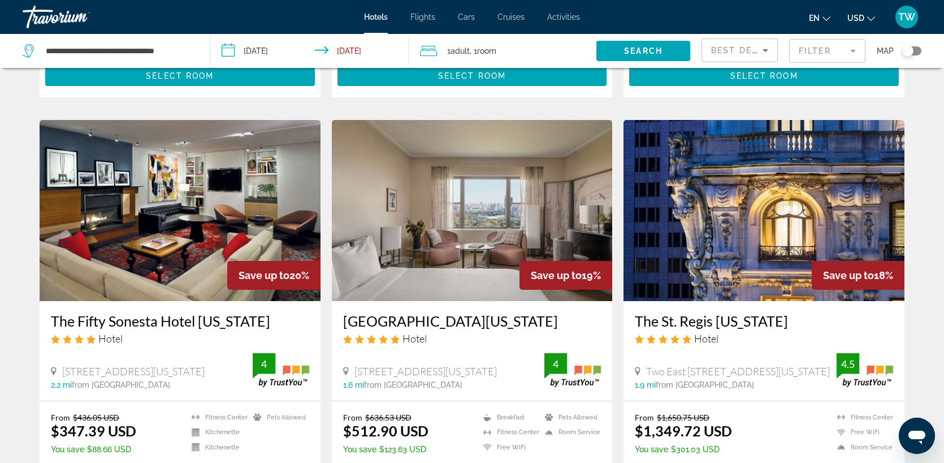
scroll to position [1220, 0]
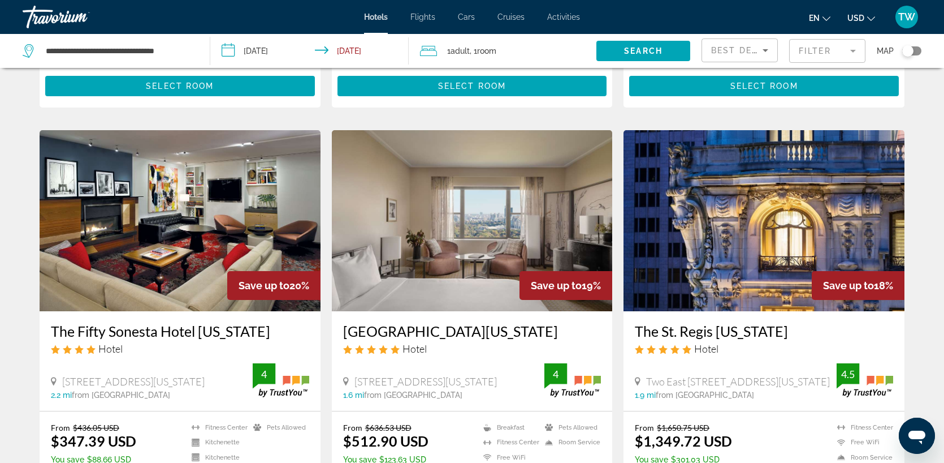
click at [166, 206] on img "Main content" at bounding box center [180, 220] width 281 height 181
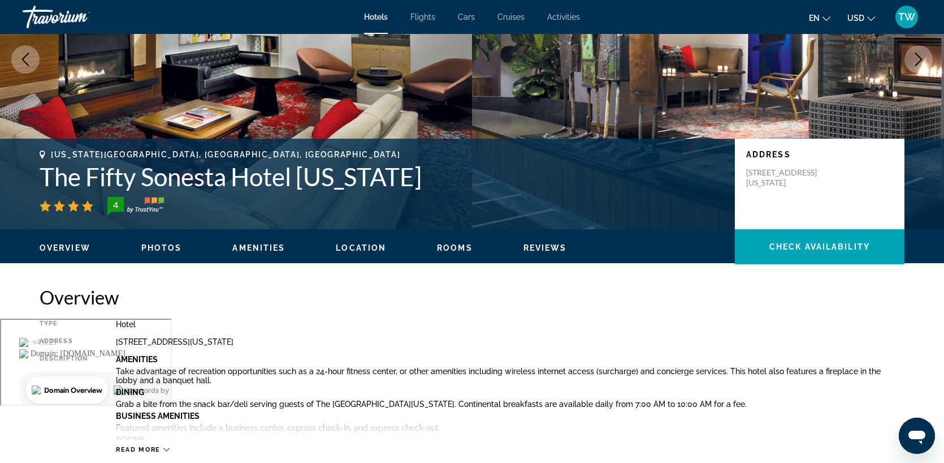
scroll to position [131, 0]
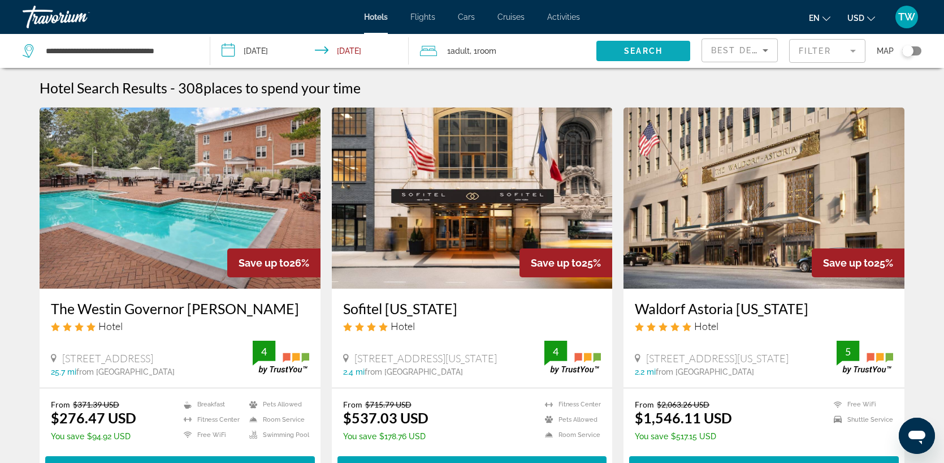
click at [638, 49] on span "Search" at bounding box center [643, 50] width 38 height 9
click at [841, 47] on mat-form-field "Filter" at bounding box center [827, 51] width 76 height 24
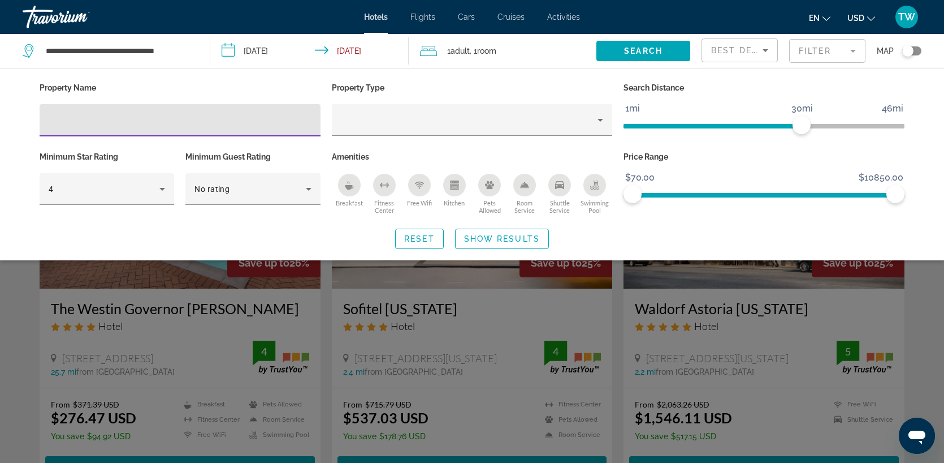
click at [216, 112] on div "Hotel Filters" at bounding box center [180, 120] width 263 height 32
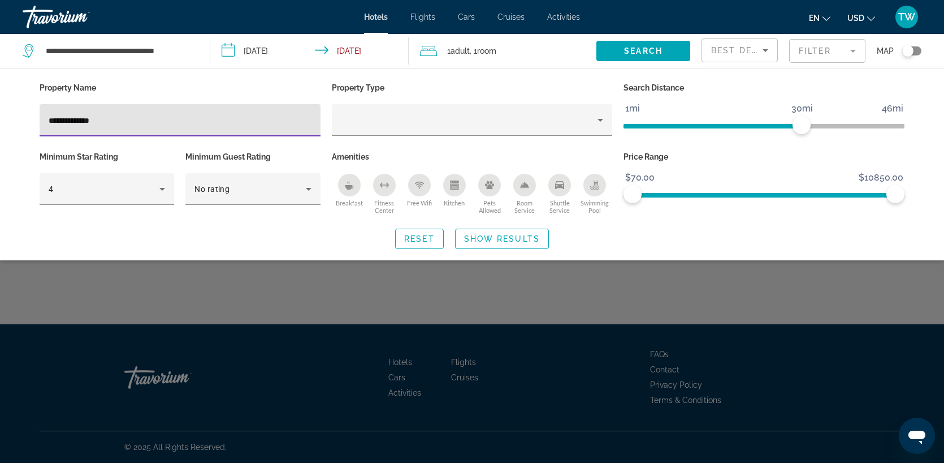
type input "**********"
click at [495, 243] on span "Search widget" at bounding box center [502, 238] width 93 height 27
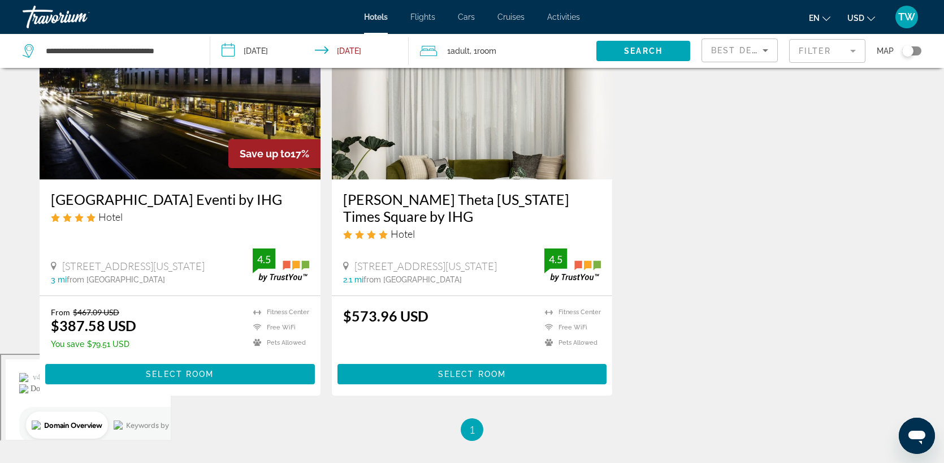
scroll to position [110, 0]
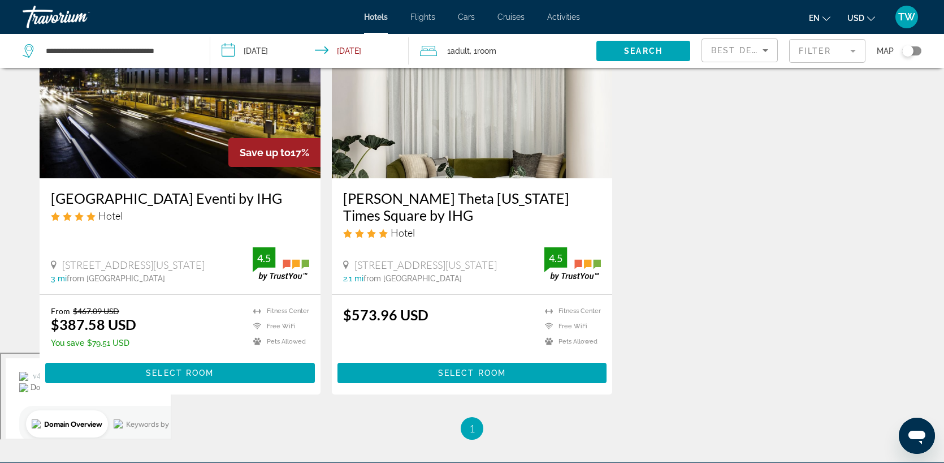
click at [199, 157] on img "Main content" at bounding box center [180, 87] width 281 height 181
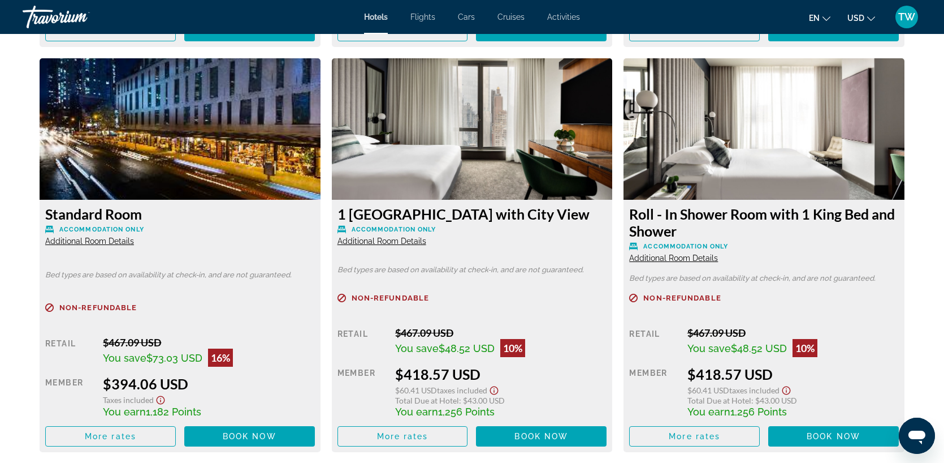
scroll to position [1931, 0]
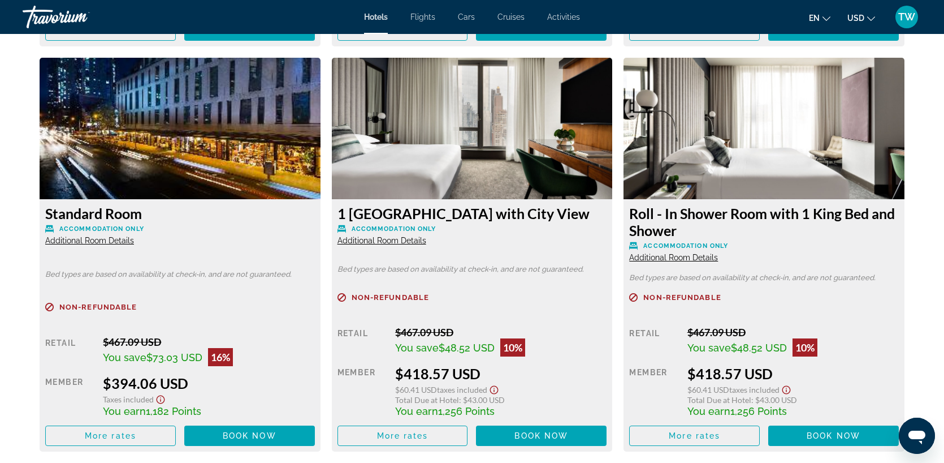
click at [99, 239] on span "Additional Room Details" at bounding box center [89, 240] width 89 height 9
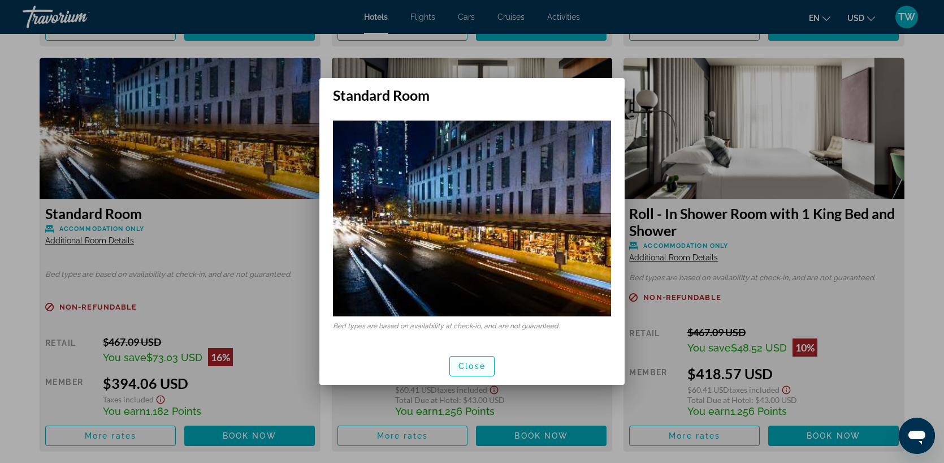
click at [463, 362] on span "Close" at bounding box center [472, 365] width 27 height 9
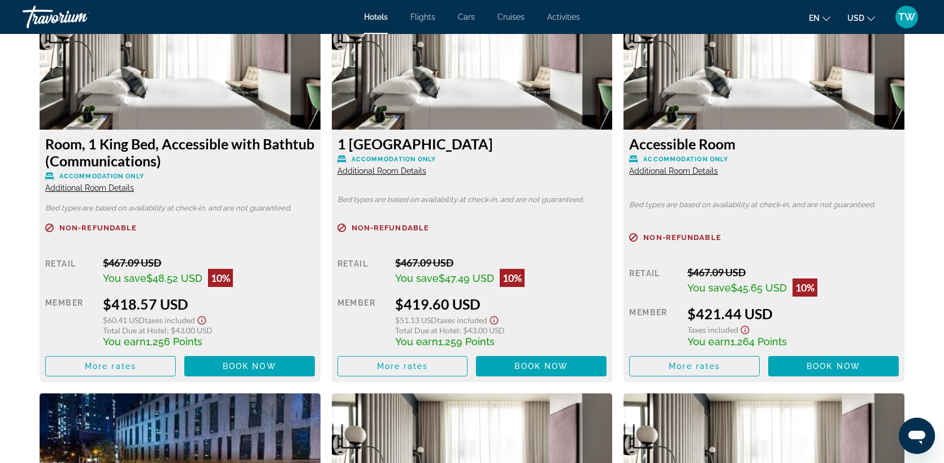
scroll to position [2407, 0]
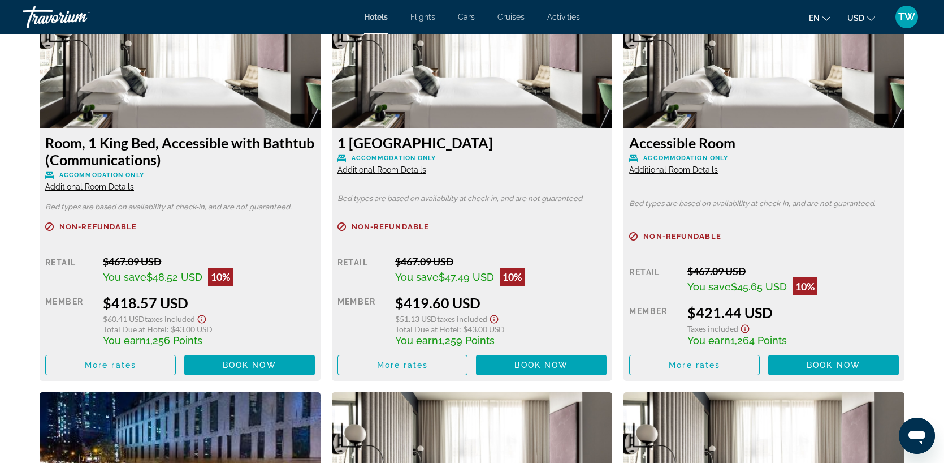
click at [689, 174] on span "Additional Room Details" at bounding box center [673, 169] width 89 height 9
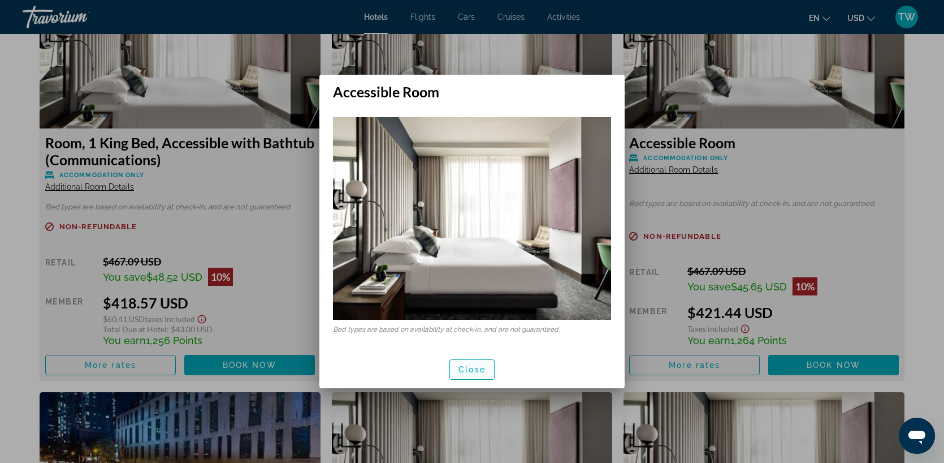
click at [483, 363] on span "button" at bounding box center [472, 369] width 44 height 27
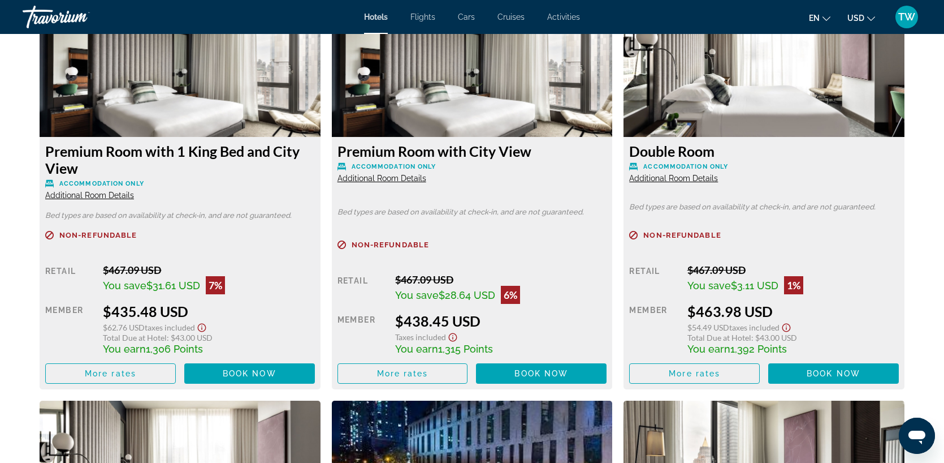
scroll to position [3201, 0]
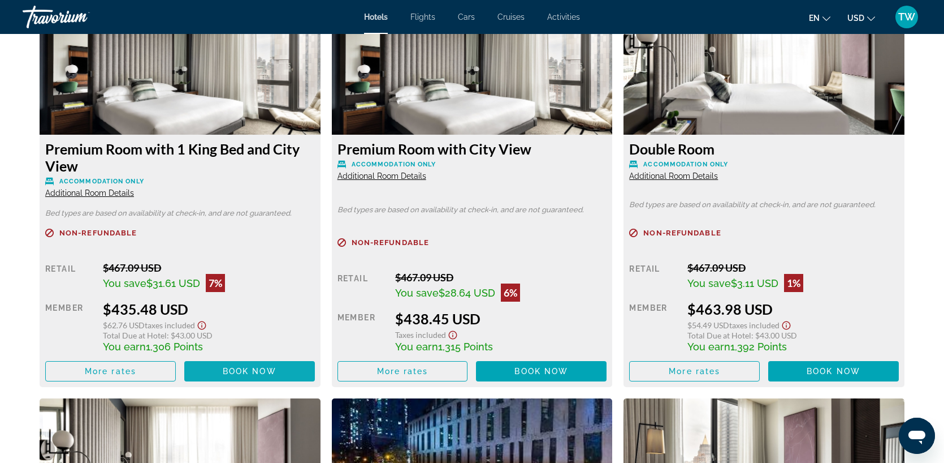
click at [252, 368] on span "Book now" at bounding box center [250, 370] width 54 height 9
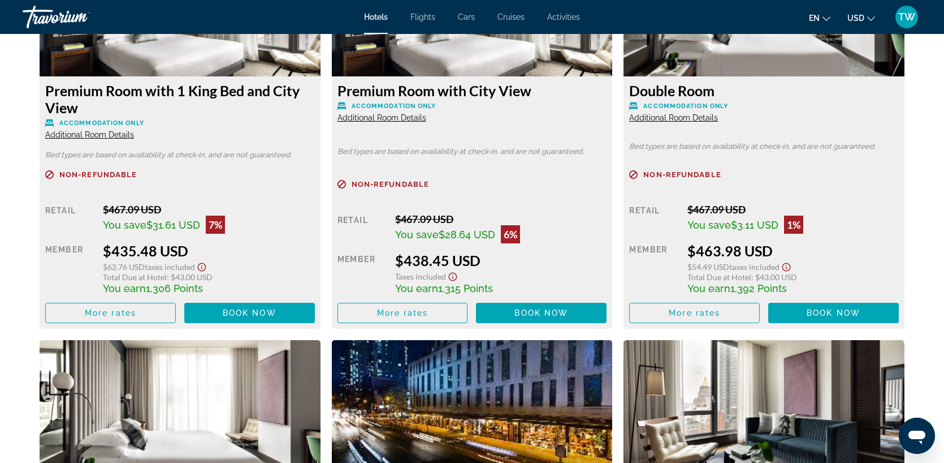
scroll to position [3268, 0]
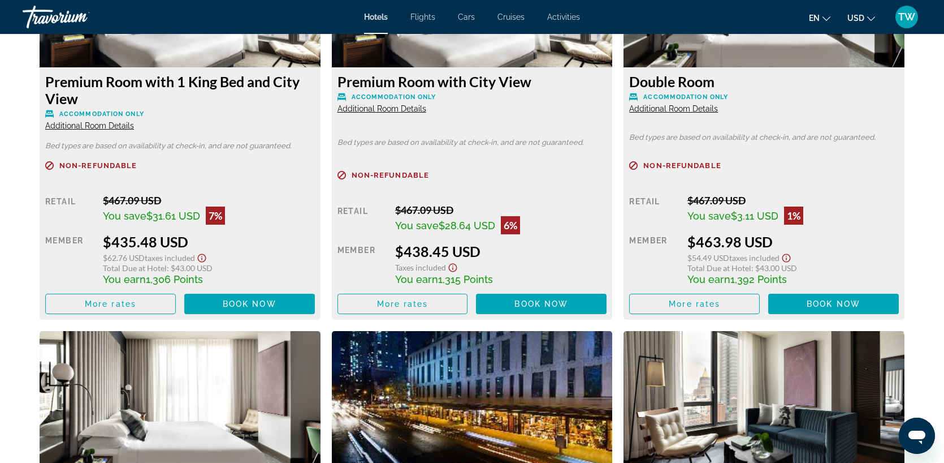
click at [398, 109] on span "Additional Room Details" at bounding box center [382, 108] width 89 height 9
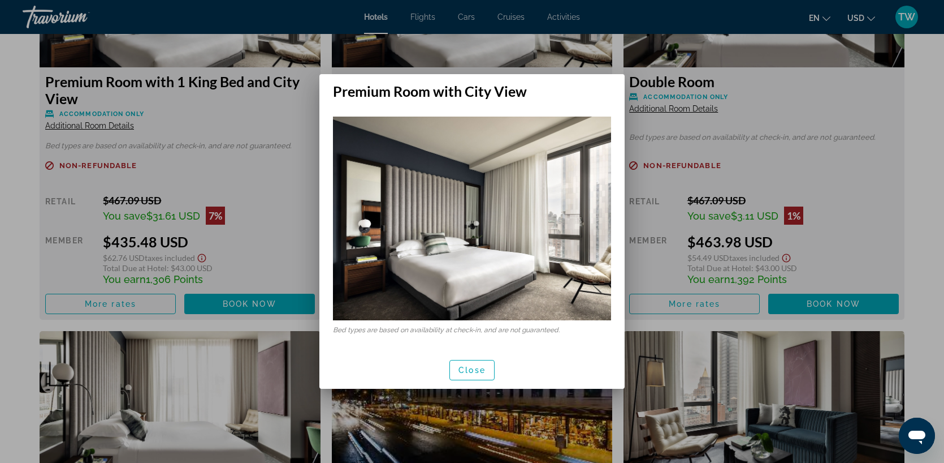
scroll to position [0, 0]
click at [474, 369] on span "Close" at bounding box center [472, 369] width 27 height 9
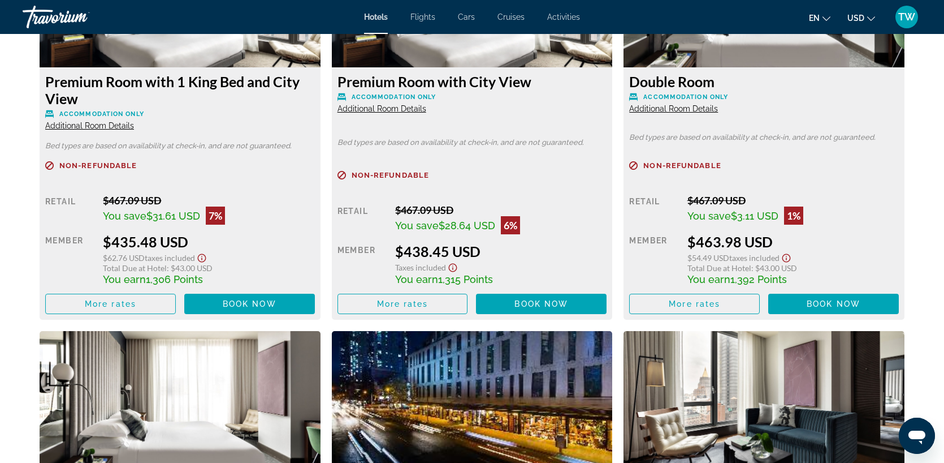
scroll to position [3268, 0]
click at [523, 303] on span "Book now" at bounding box center [542, 303] width 54 height 9
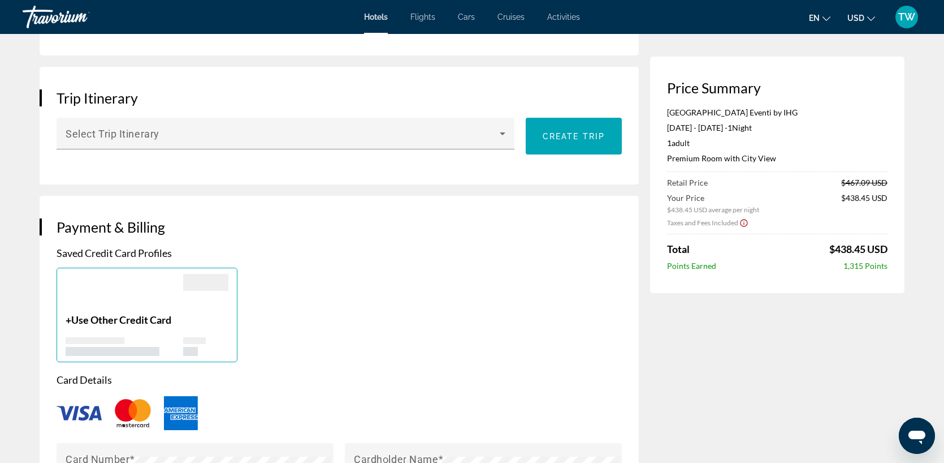
scroll to position [635, 0]
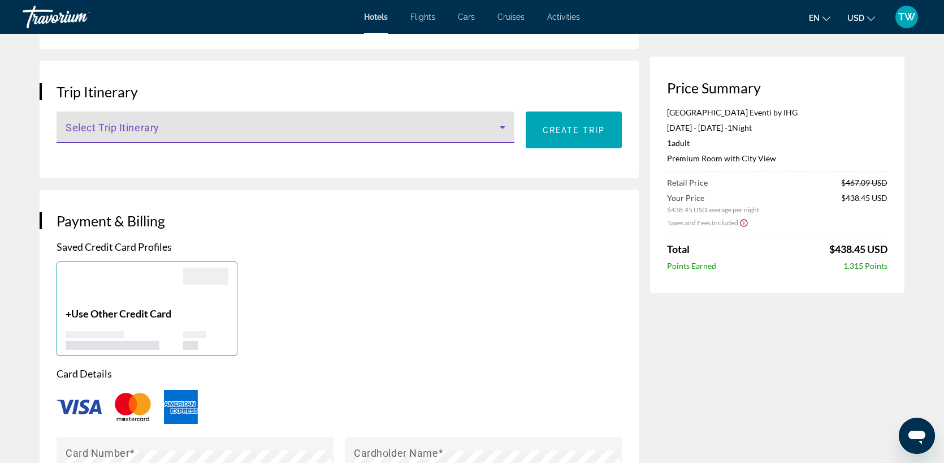
click at [228, 125] on span "Main content" at bounding box center [283, 132] width 434 height 14
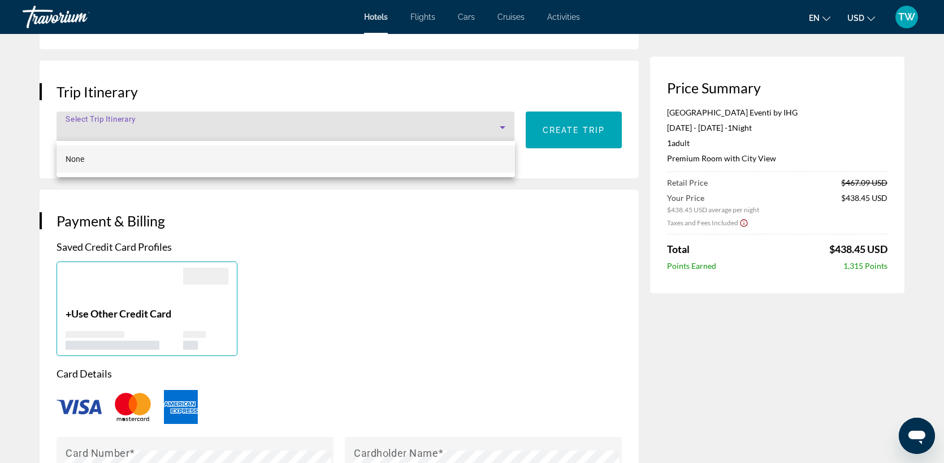
click at [310, 159] on mat-option "None" at bounding box center [286, 158] width 459 height 27
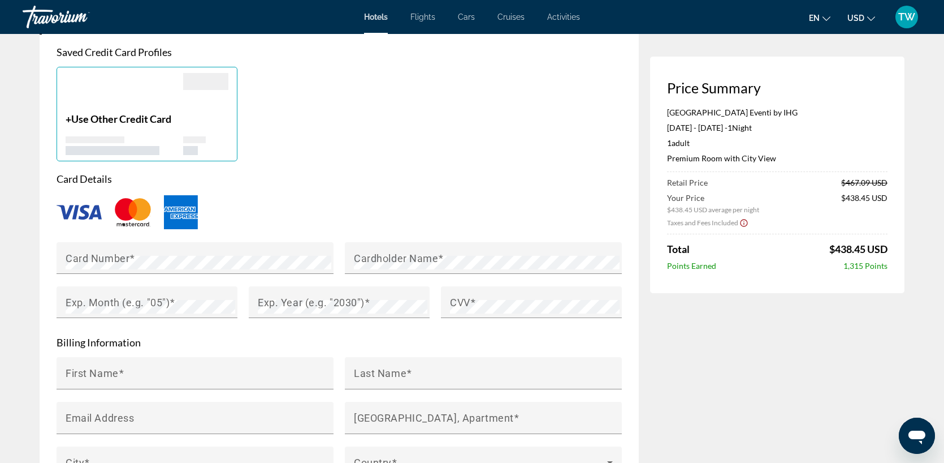
scroll to position [841, 0]
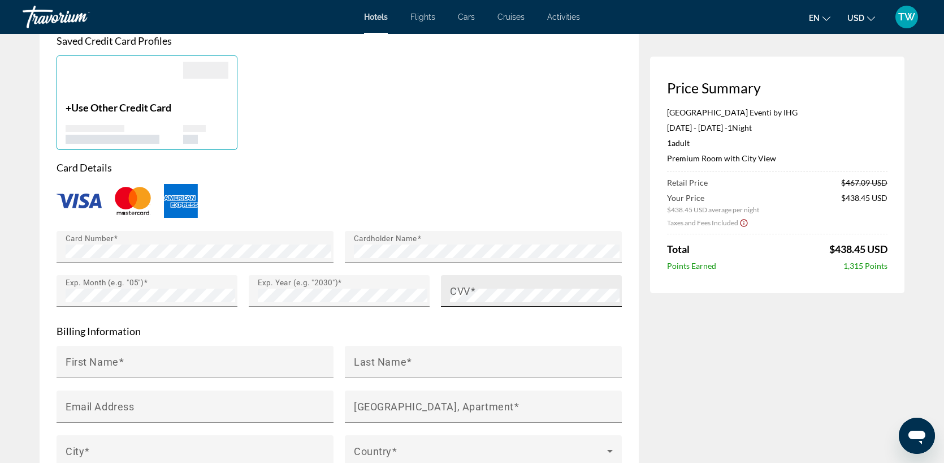
click at [473, 291] on span "Main content" at bounding box center [473, 290] width 6 height 12
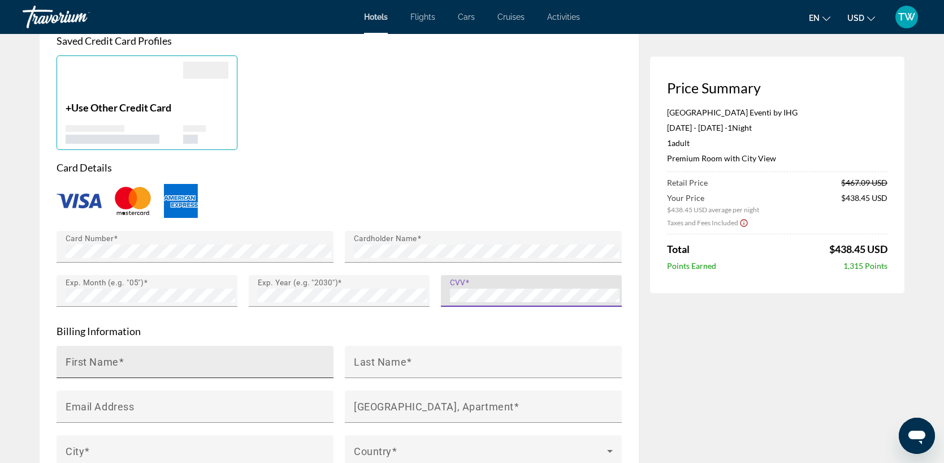
click at [184, 365] on input "First Name" at bounding box center [199, 367] width 266 height 14
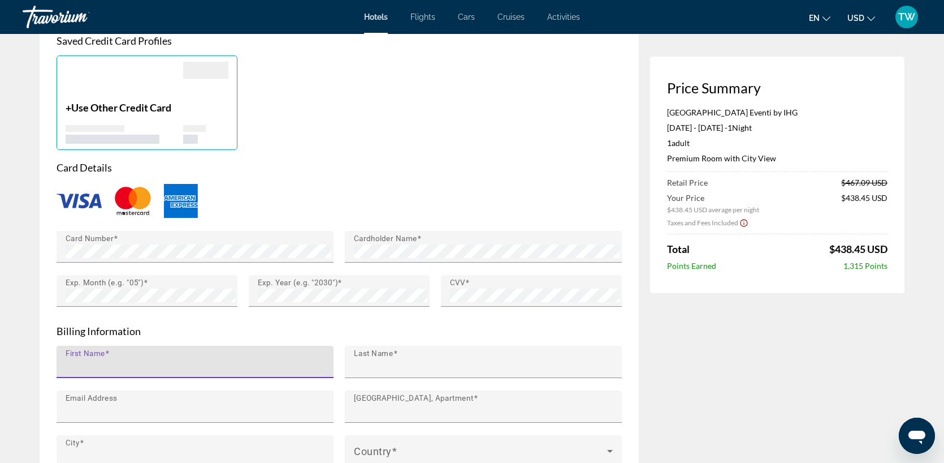
type input "*******"
type input "*****"
type input "**********"
type input "**"
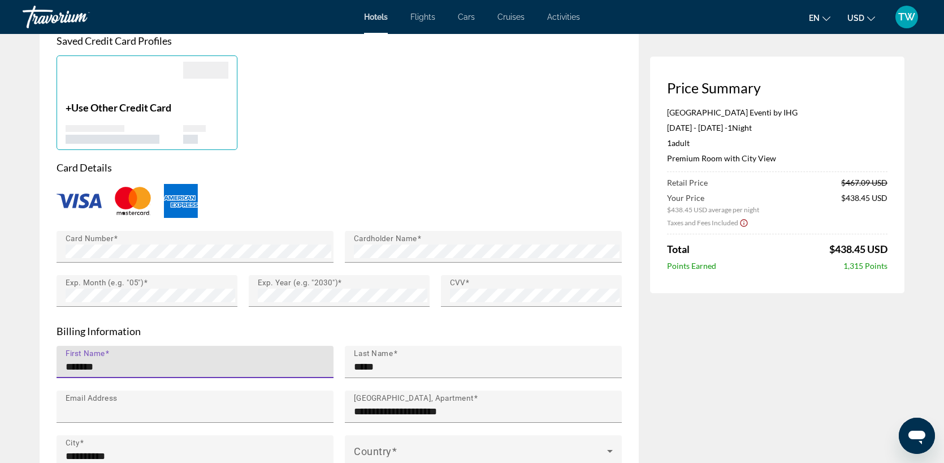
type input "*****"
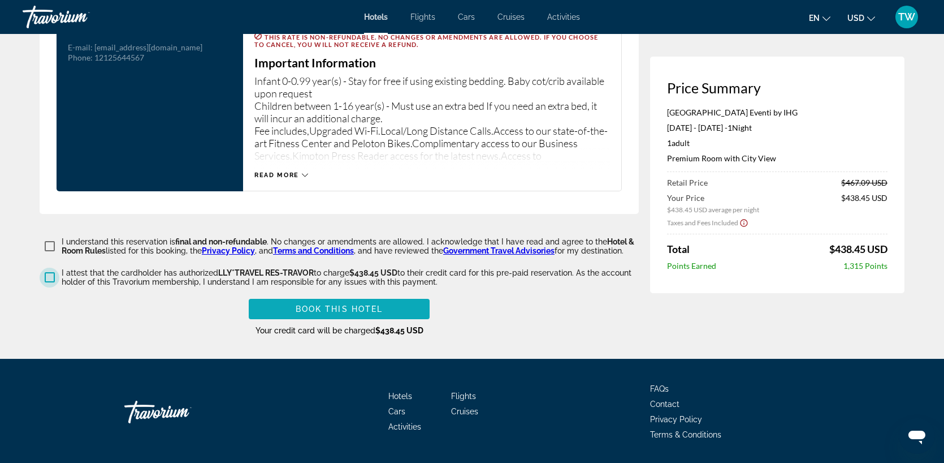
scroll to position [1532, 0]
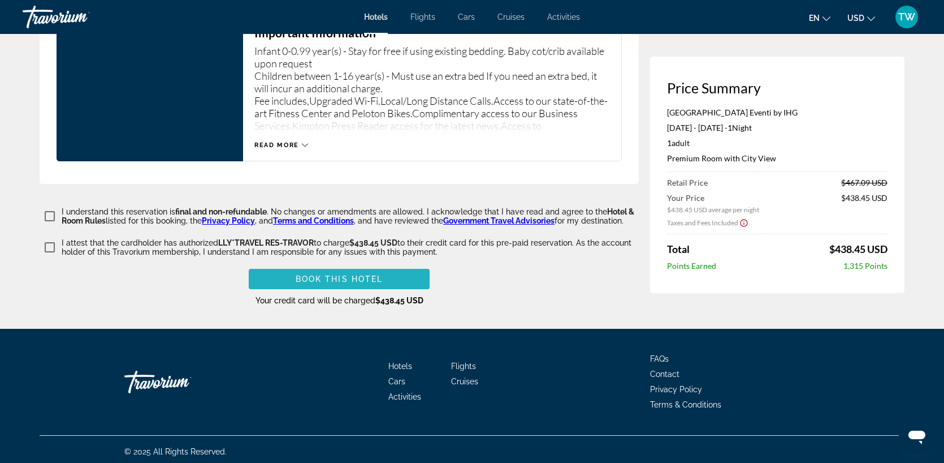
click at [382, 274] on span "Book this hotel" at bounding box center [340, 278] width 88 height 9
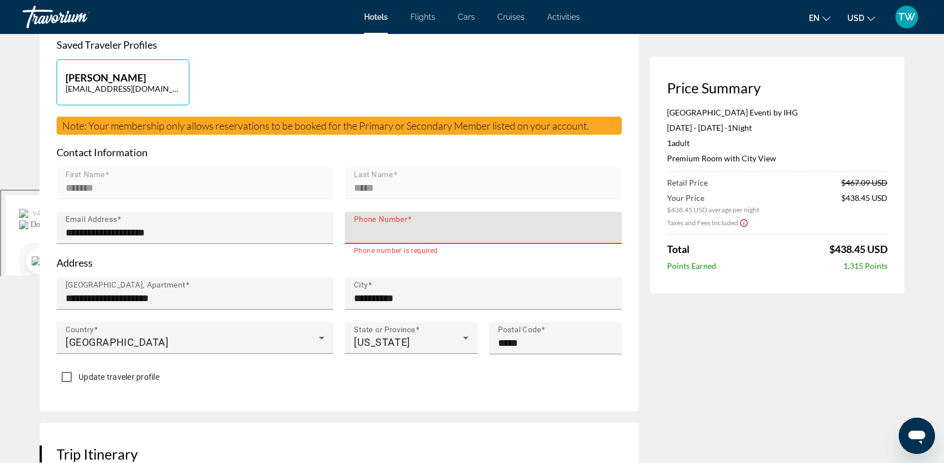
click at [392, 219] on mat-label "Phone Number" at bounding box center [381, 219] width 54 height 9
click at [392, 226] on input "Phone Number" at bounding box center [487, 233] width 266 height 14
click at [390, 228] on input "Phone Number" at bounding box center [487, 233] width 266 height 14
type input "**********"
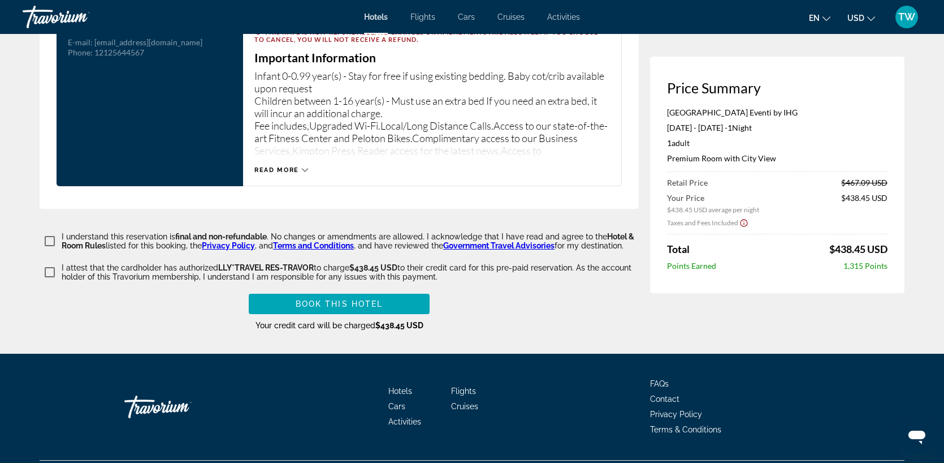
scroll to position [1532, 0]
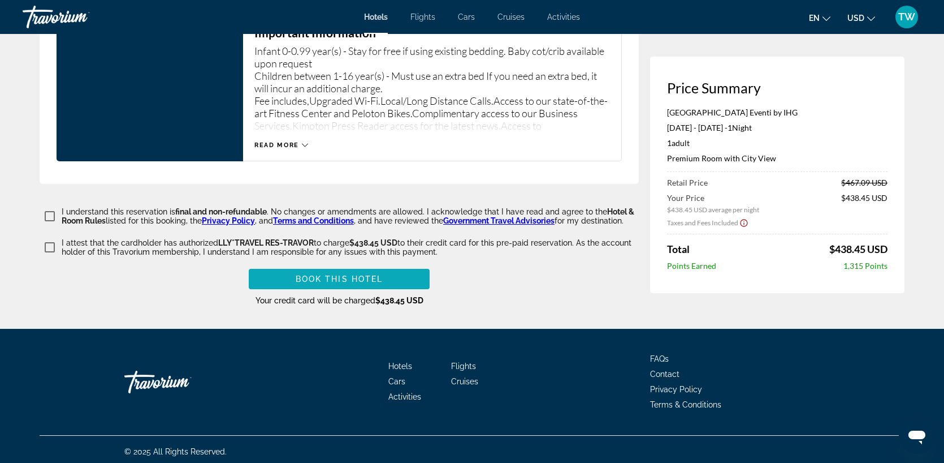
click at [339, 274] on span "Book this hotel" at bounding box center [340, 278] width 88 height 9
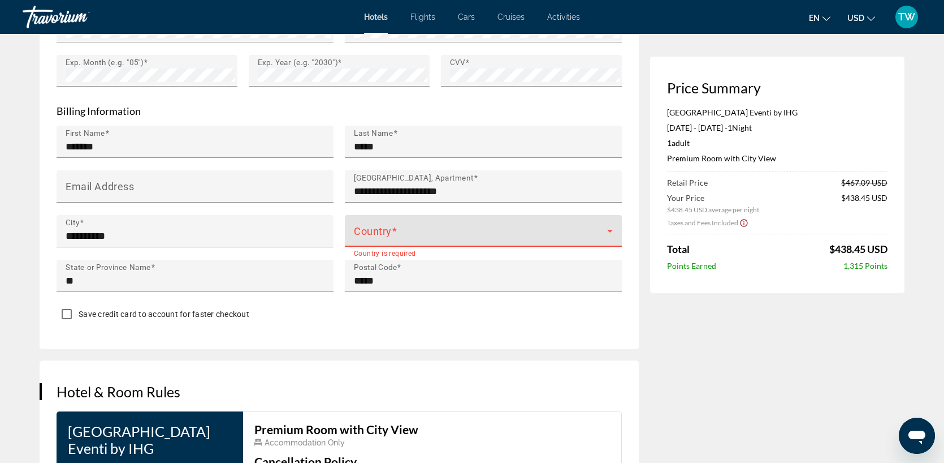
click at [399, 228] on span "Main content" at bounding box center [480, 235] width 253 height 14
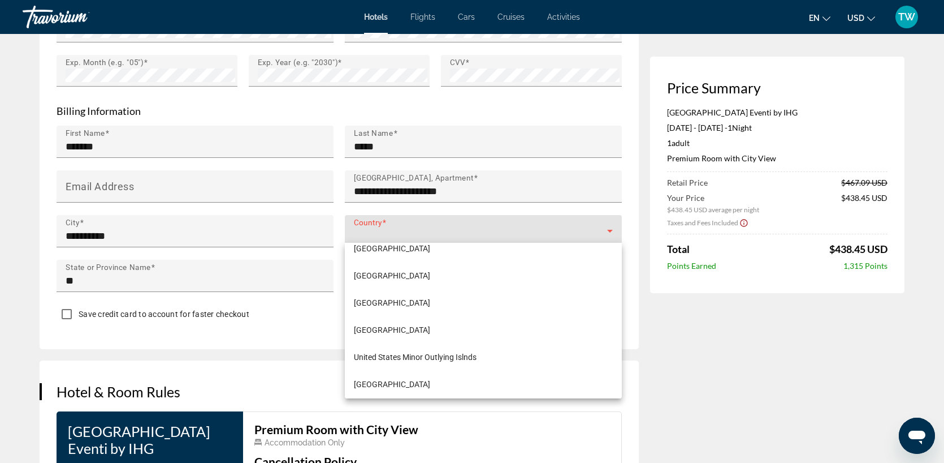
scroll to position [6513, 0]
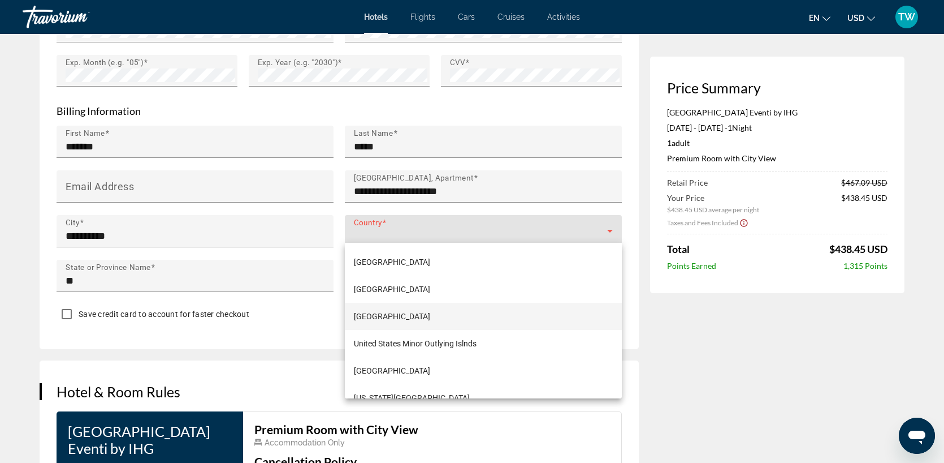
click at [393, 313] on span "United States of America" at bounding box center [392, 316] width 76 height 14
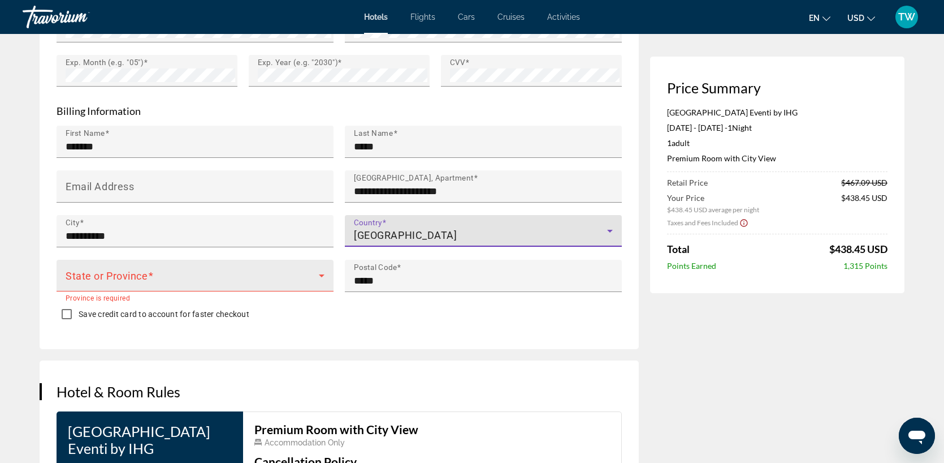
click at [321, 275] on icon "Main content" at bounding box center [322, 276] width 14 height 14
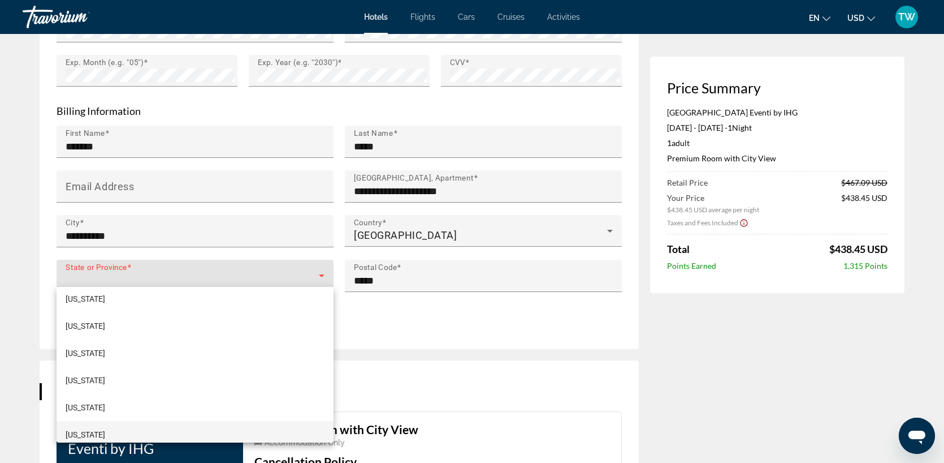
scroll to position [802, 0]
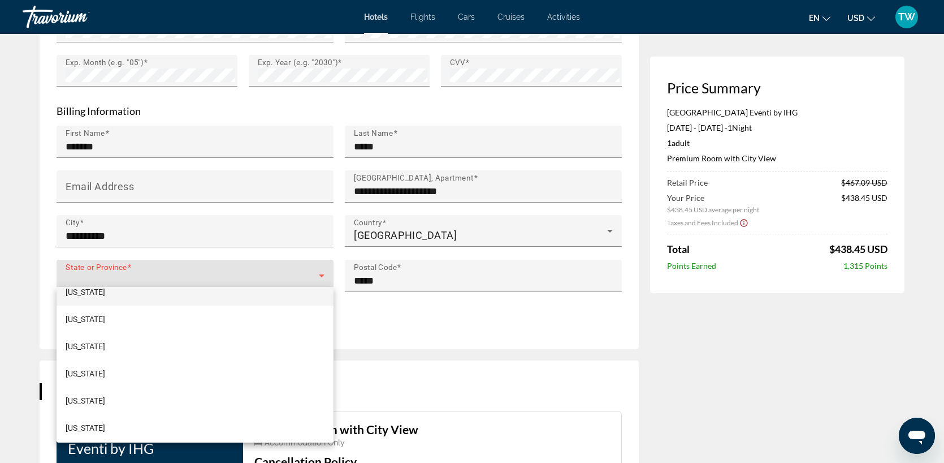
click at [112, 294] on mat-option "Maryland" at bounding box center [195, 291] width 277 height 27
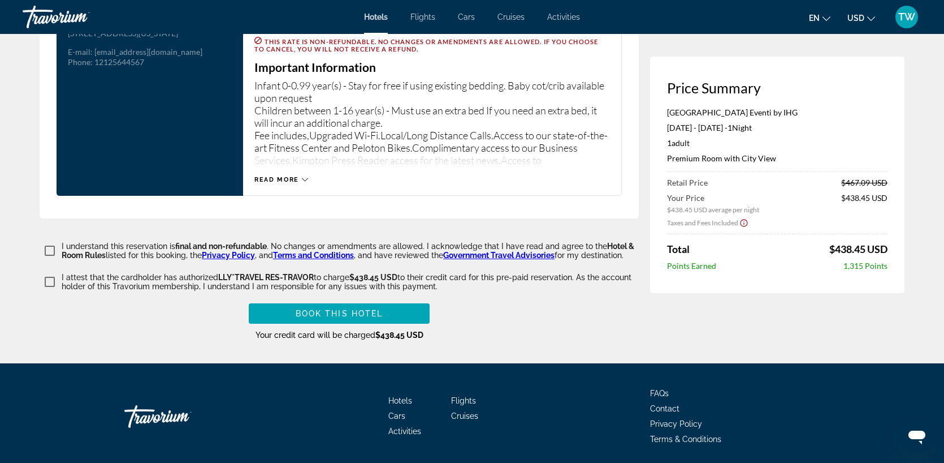
scroll to position [1532, 0]
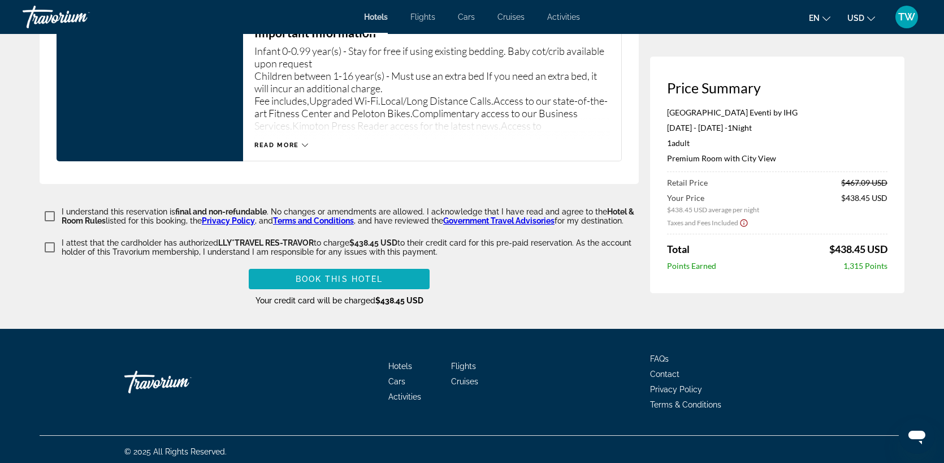
click at [340, 274] on span "Book this hotel" at bounding box center [340, 278] width 88 height 9
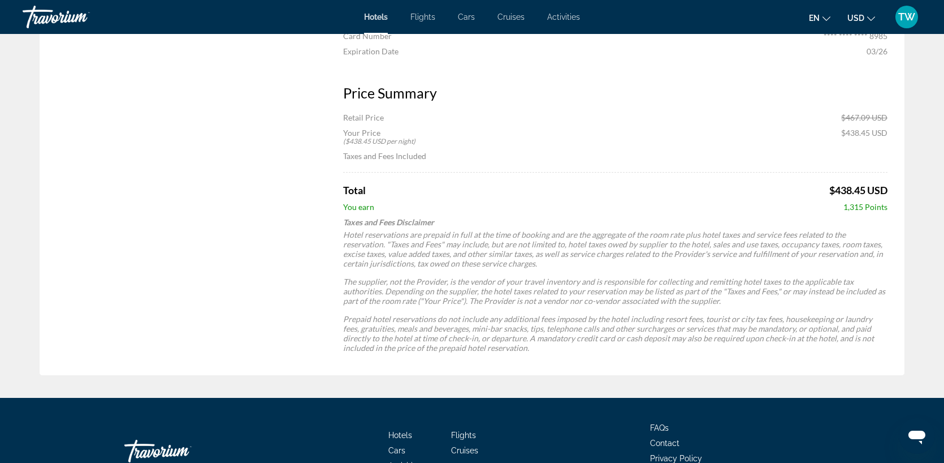
scroll to position [880, 0]
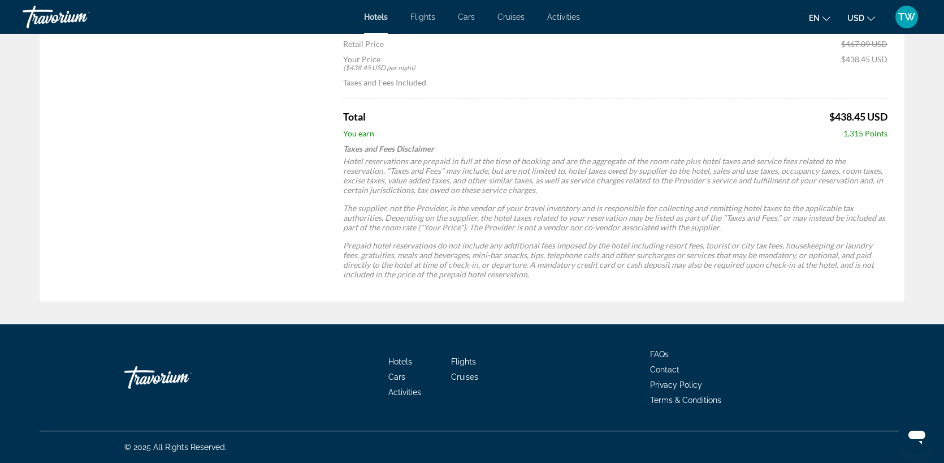
click at [344, 287] on div "Payment Information Cardholder Terence Wiles Card Type VISA Card Number **** **…" at bounding box center [615, 94] width 578 height 414
